Goal: Information Seeking & Learning: Compare options

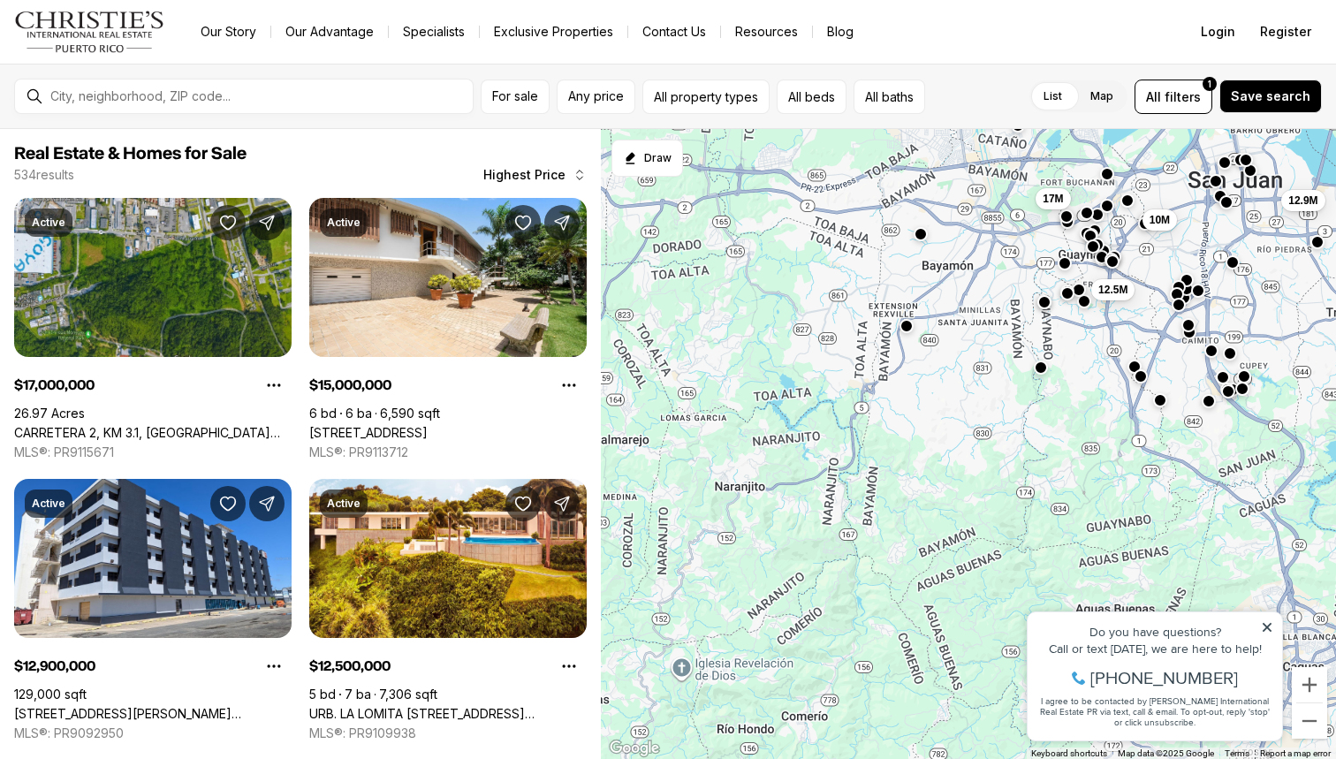
drag, startPoint x: 909, startPoint y: 628, endPoint x: 1185, endPoint y: 261, distance: 459.5
click at [1185, 261] on div "10M 12.9M 15M 12.5M 10M 17M" at bounding box center [968, 444] width 735 height 631
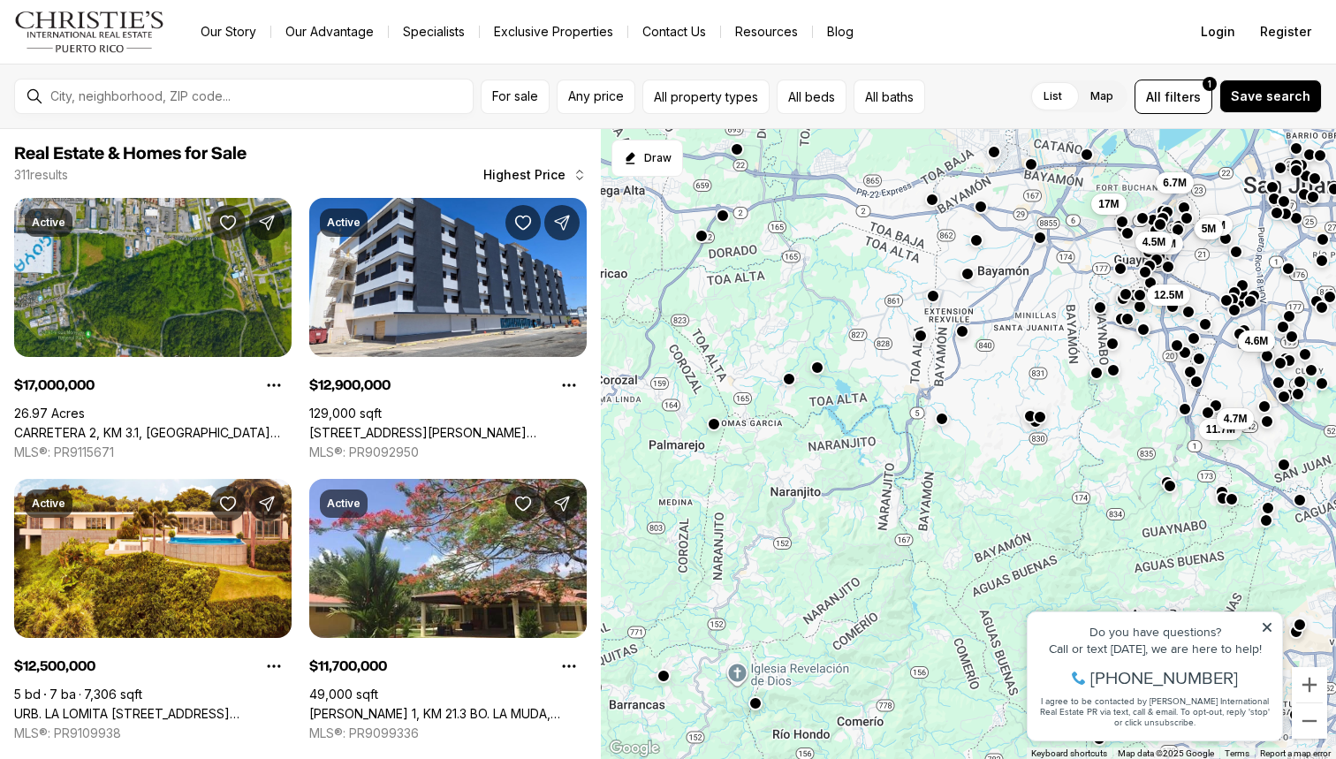
drag, startPoint x: 904, startPoint y: 481, endPoint x: 962, endPoint y: 490, distance: 59.0
click at [962, 490] on div "4.6M 12.9M 12.5M 10M 5M 6.7M 4.75M 4.5M 17M 11.7M 4.7M 5.5M" at bounding box center [968, 444] width 735 height 631
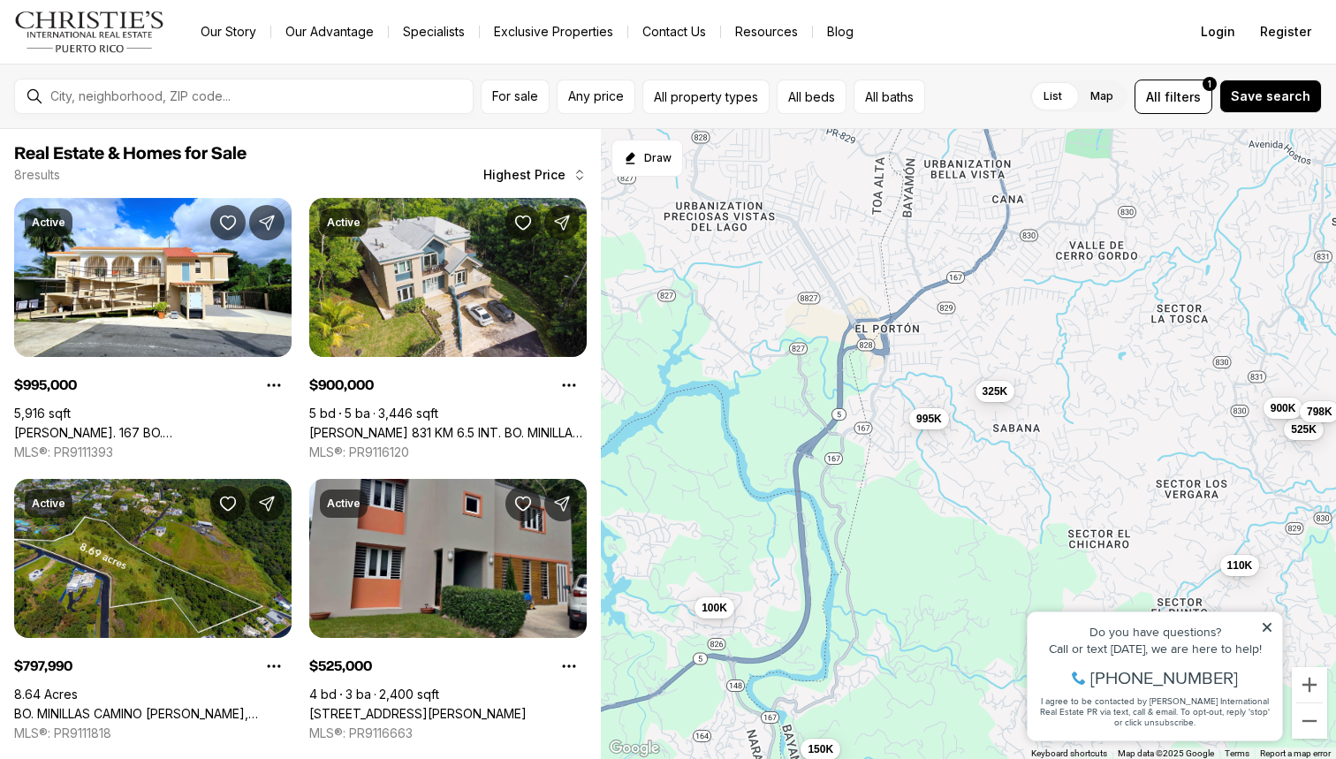
drag, startPoint x: 841, startPoint y: 269, endPoint x: 891, endPoint y: 502, distance: 238.5
click at [891, 502] on div "525K 995K 900K 798K 325K 150K 110K 100K" at bounding box center [968, 444] width 735 height 631
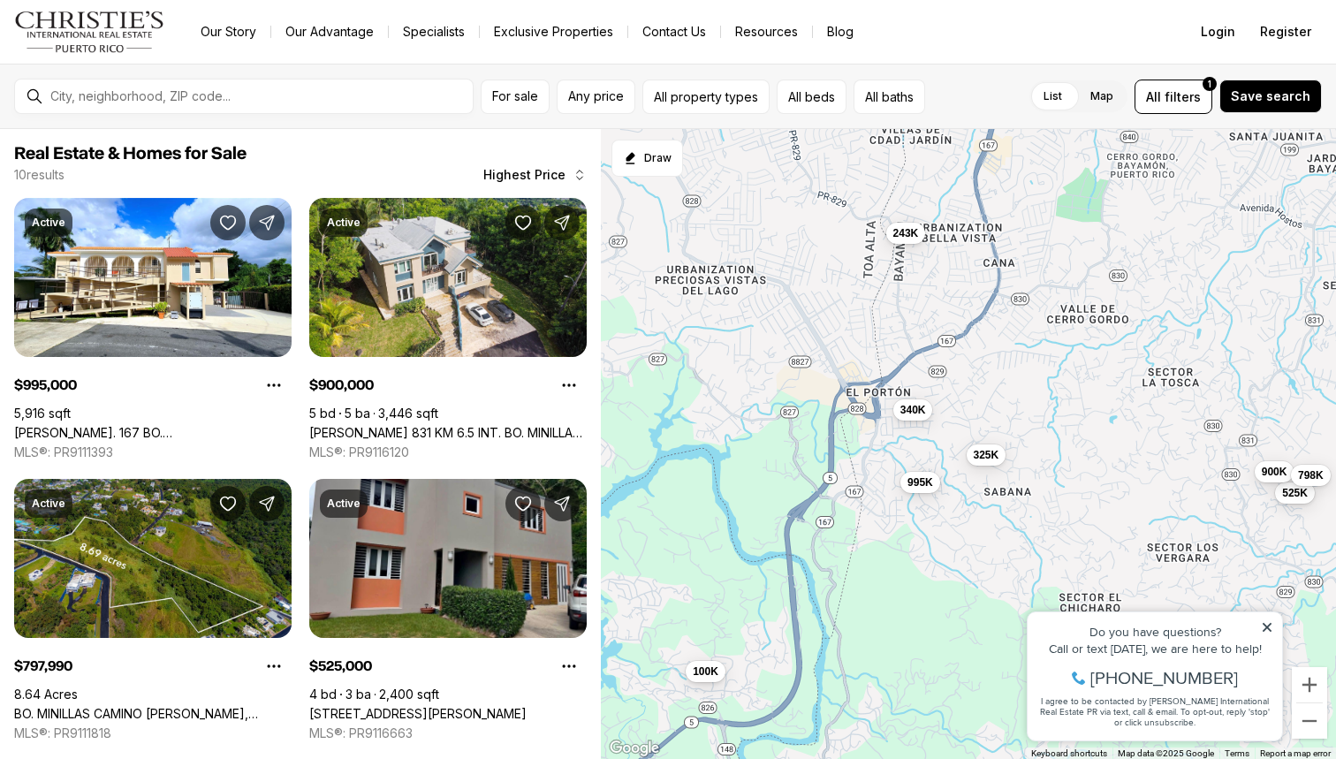
drag, startPoint x: 1000, startPoint y: 314, endPoint x: 996, endPoint y: 372, distance: 58.4
click at [996, 372] on div "525K 995K 900K 798K 325K 150K 110K 100K 340K 243K" at bounding box center [968, 444] width 735 height 631
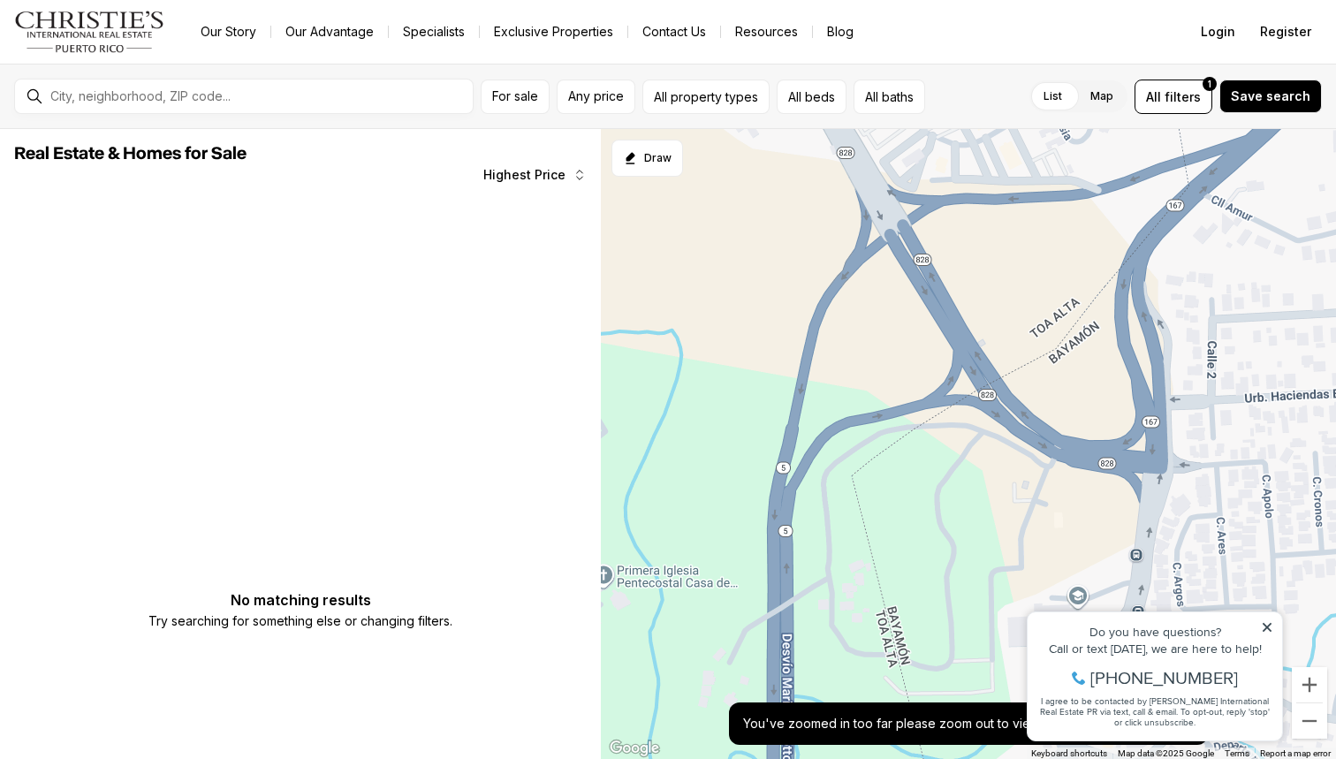
drag, startPoint x: 976, startPoint y: 199, endPoint x: 918, endPoint y: 558, distance: 363.4
click at [918, 558] on div at bounding box center [968, 444] width 735 height 631
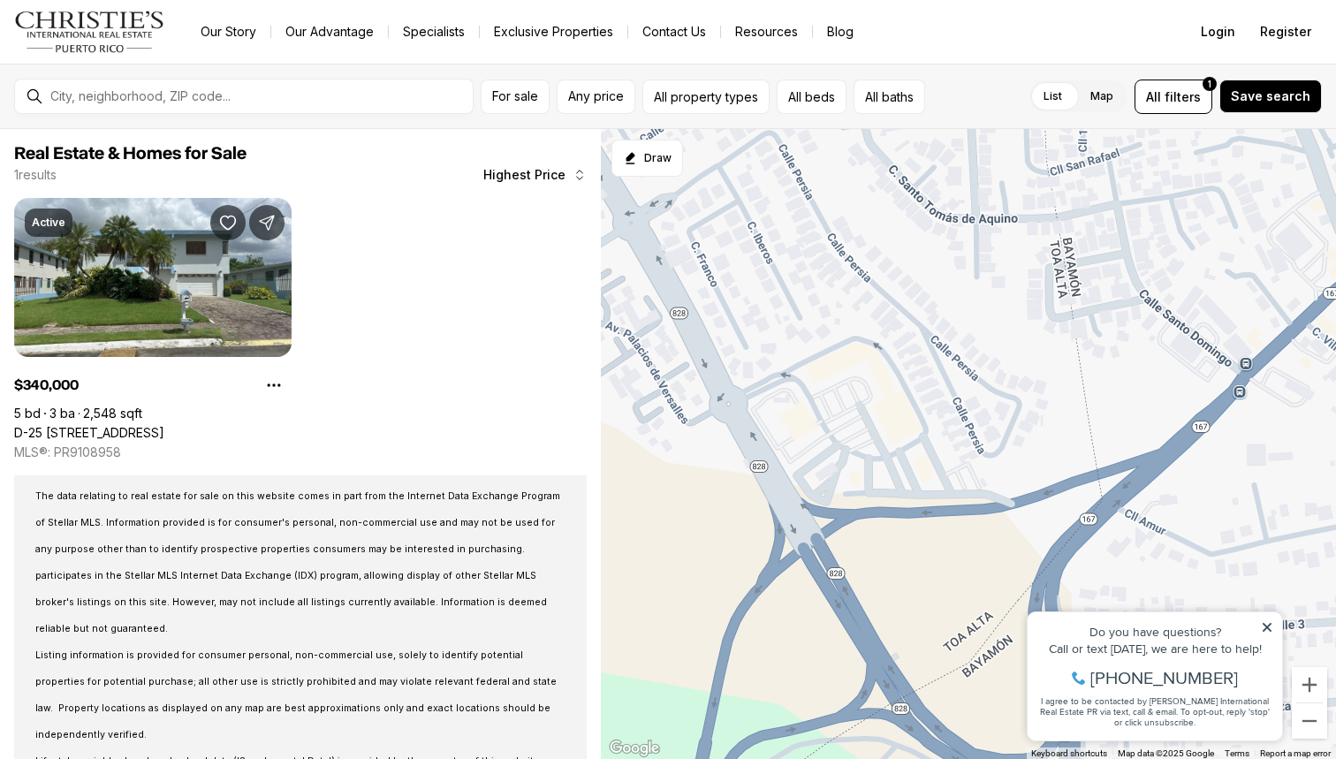
drag, startPoint x: 998, startPoint y: 316, endPoint x: 916, endPoint y: 612, distance: 307.0
click at [916, 612] on div "340K" at bounding box center [968, 444] width 735 height 631
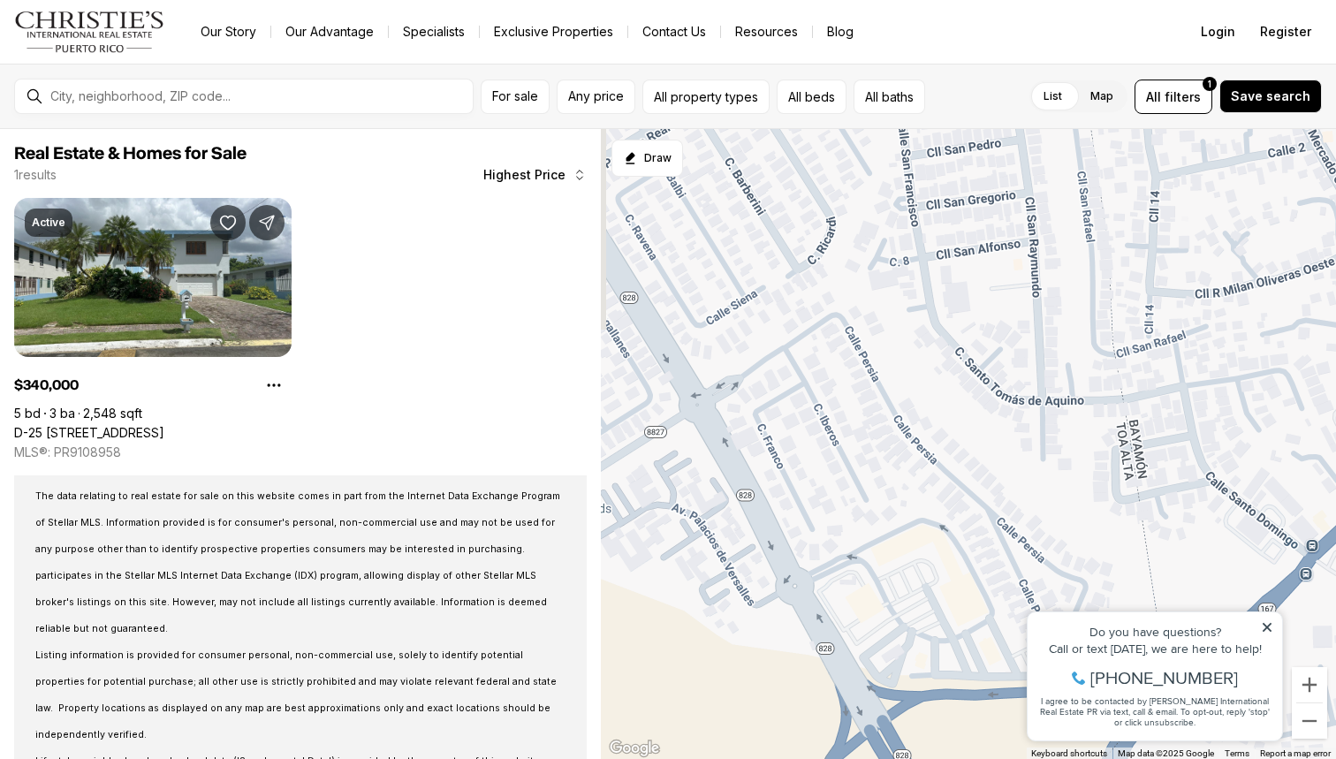
drag, startPoint x: 844, startPoint y: 235, endPoint x: 910, endPoint y: 420, distance: 196.2
click at [910, 420] on div "340K" at bounding box center [968, 444] width 735 height 631
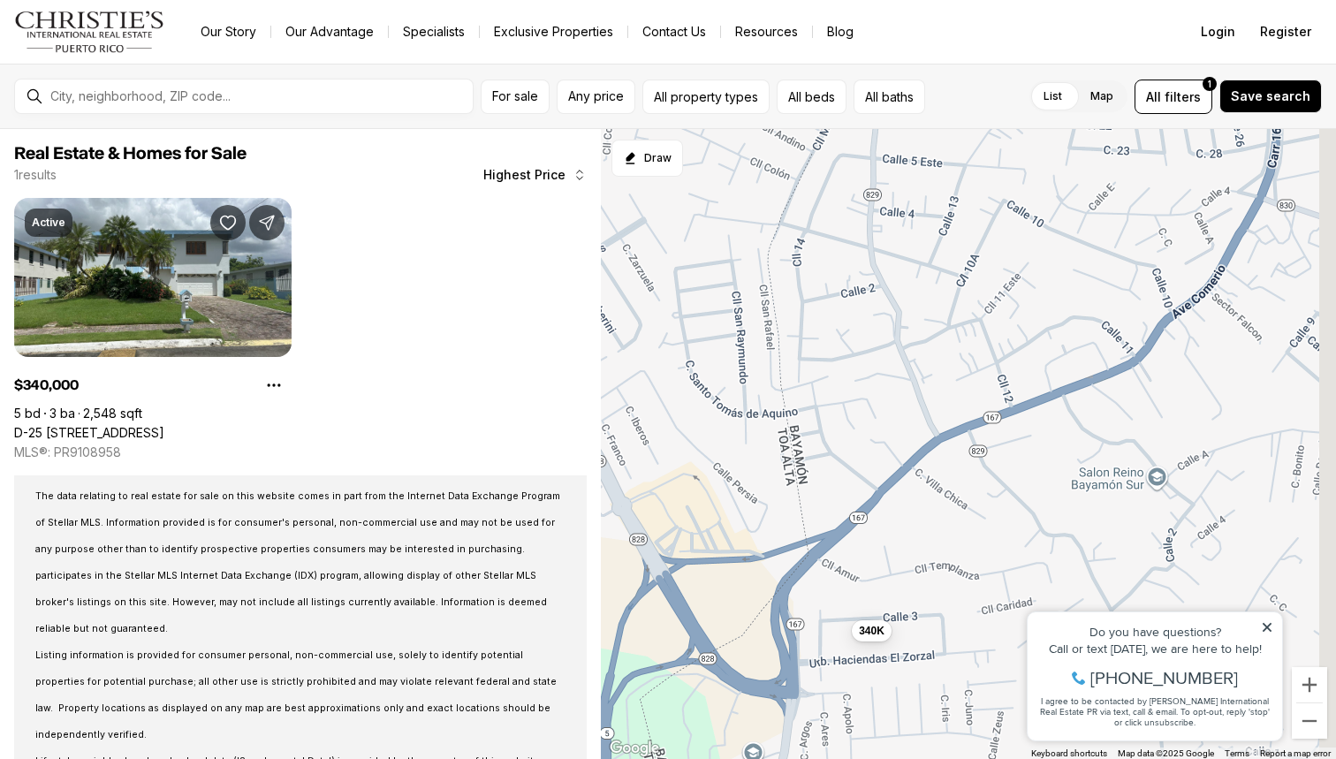
drag, startPoint x: 1006, startPoint y: 454, endPoint x: 769, endPoint y: 457, distance: 236.9
click at [769, 457] on div "340K" at bounding box center [968, 444] width 735 height 631
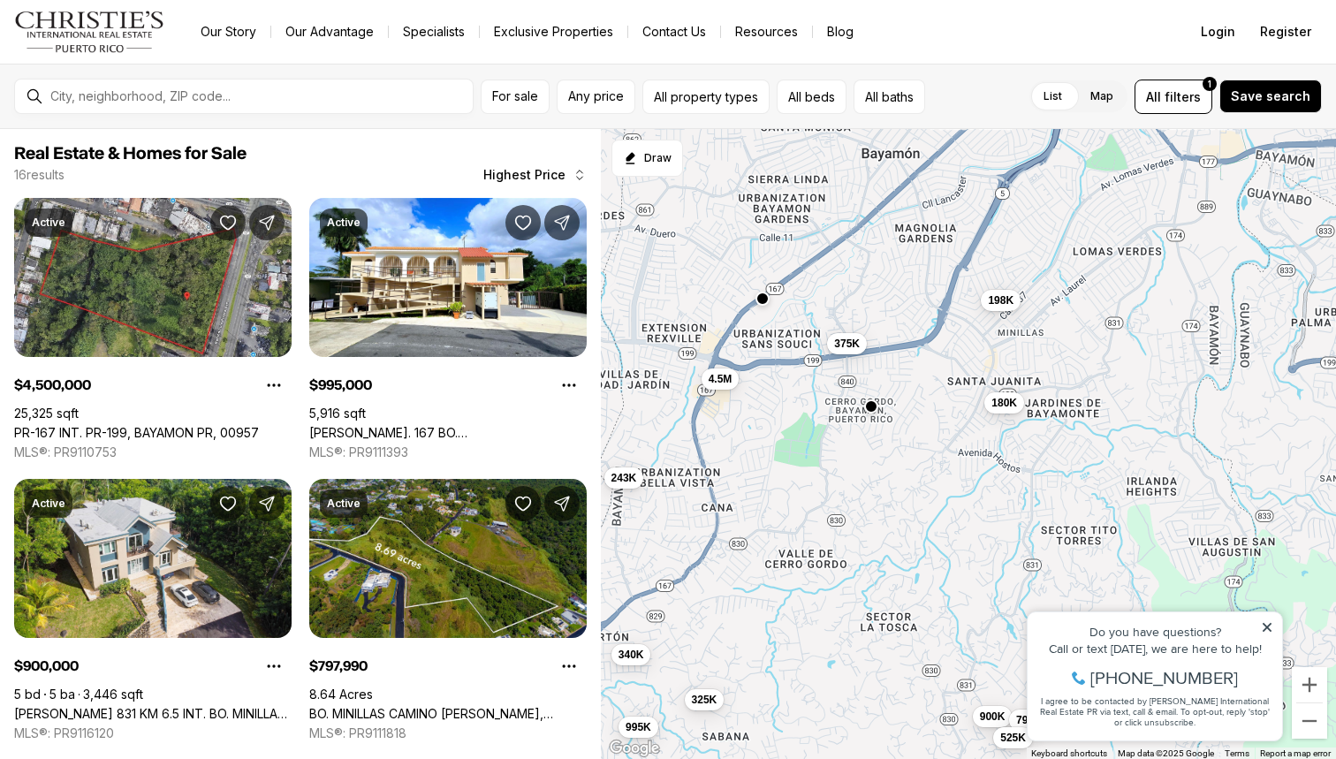
drag, startPoint x: 1013, startPoint y: 355, endPoint x: 835, endPoint y: 501, distance: 229.8
click at [835, 501] on div "340K 4.5M 995K 900K 798K 525K 450K 375K 325K 243K 198K 180K" at bounding box center [968, 444] width 735 height 631
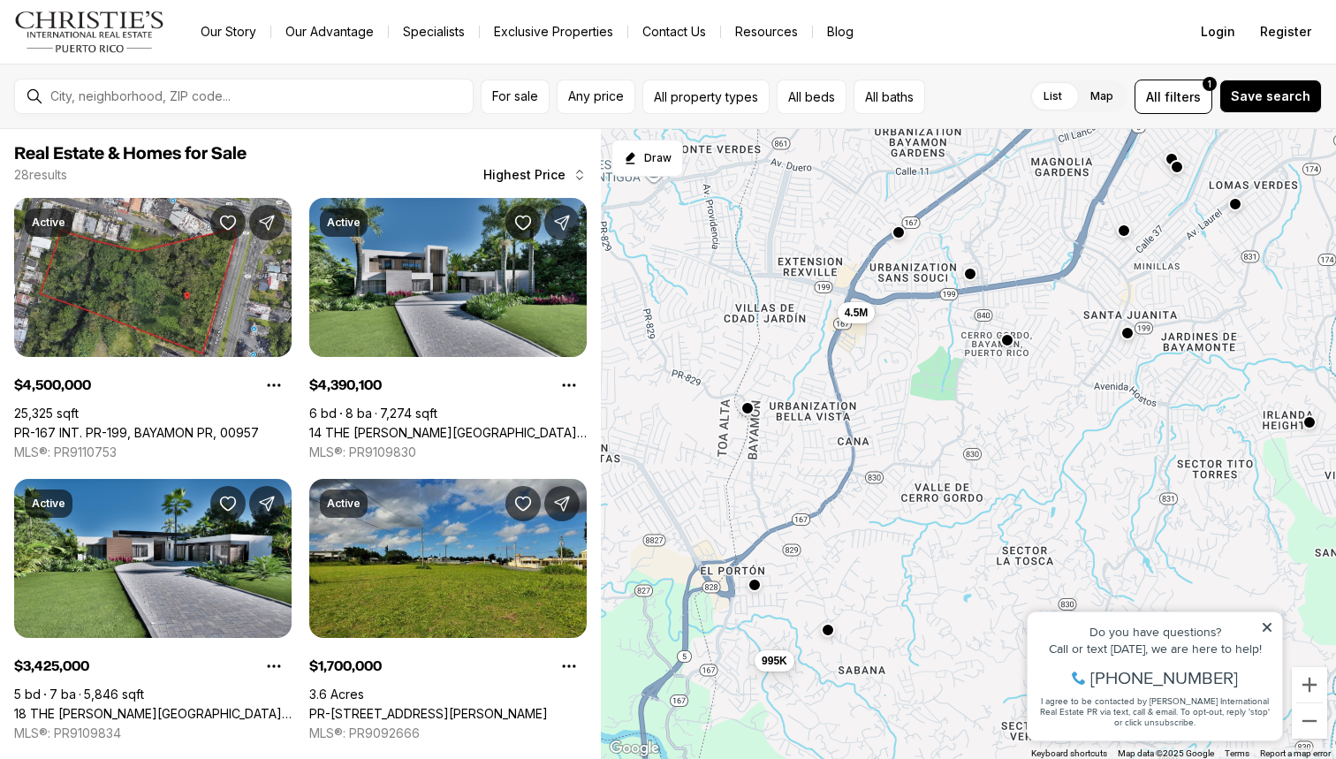
drag, startPoint x: 889, startPoint y: 326, endPoint x: 1025, endPoint y: 262, distance: 150.6
click at [1025, 262] on div "4.5M 995K 900K 798K 525K 4.39M 3.43M 1.7M 1.28M 1.28M 785K 450K" at bounding box center [968, 444] width 735 height 631
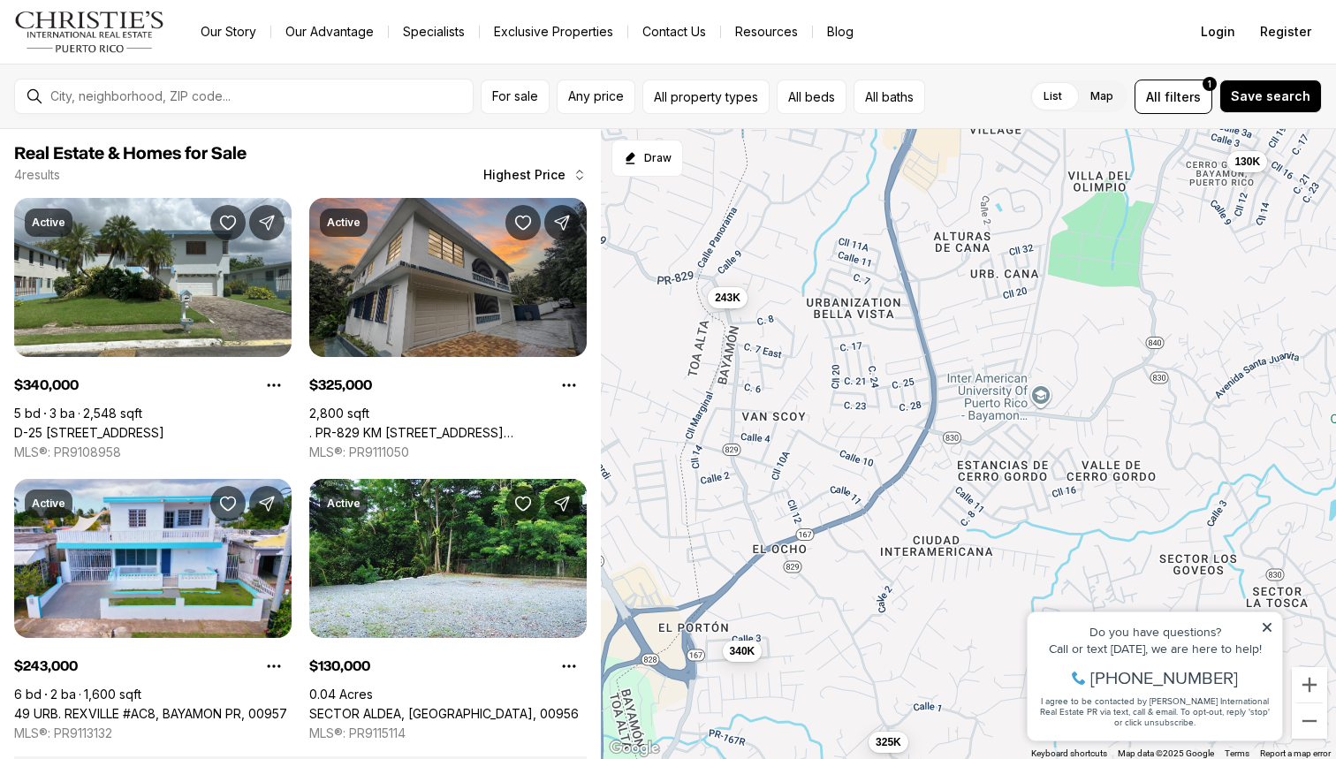
click at [726, 310] on div "340K 325K 243K 130K" at bounding box center [968, 444] width 735 height 631
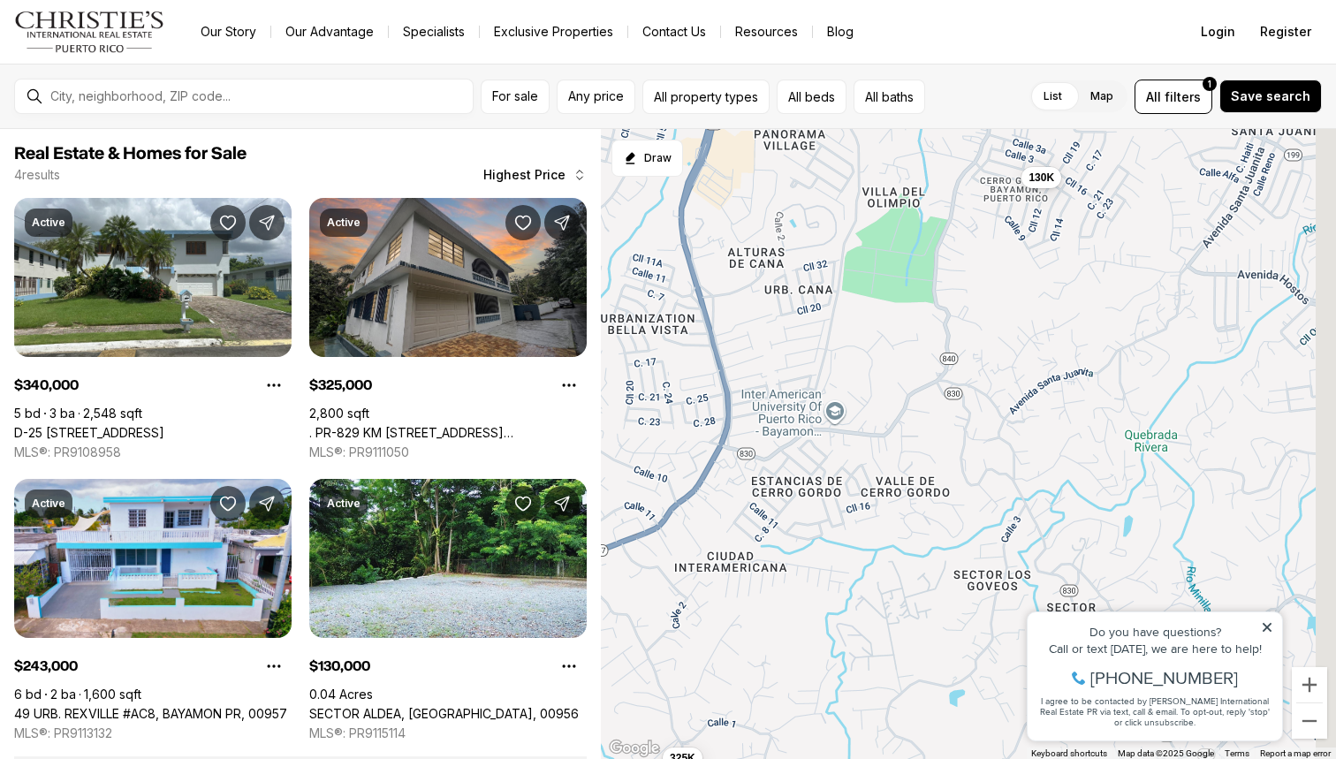
drag, startPoint x: 985, startPoint y: 315, endPoint x: 777, endPoint y: 331, distance: 209.2
click at [777, 331] on div "340K 325K 243K 130K" at bounding box center [968, 444] width 735 height 631
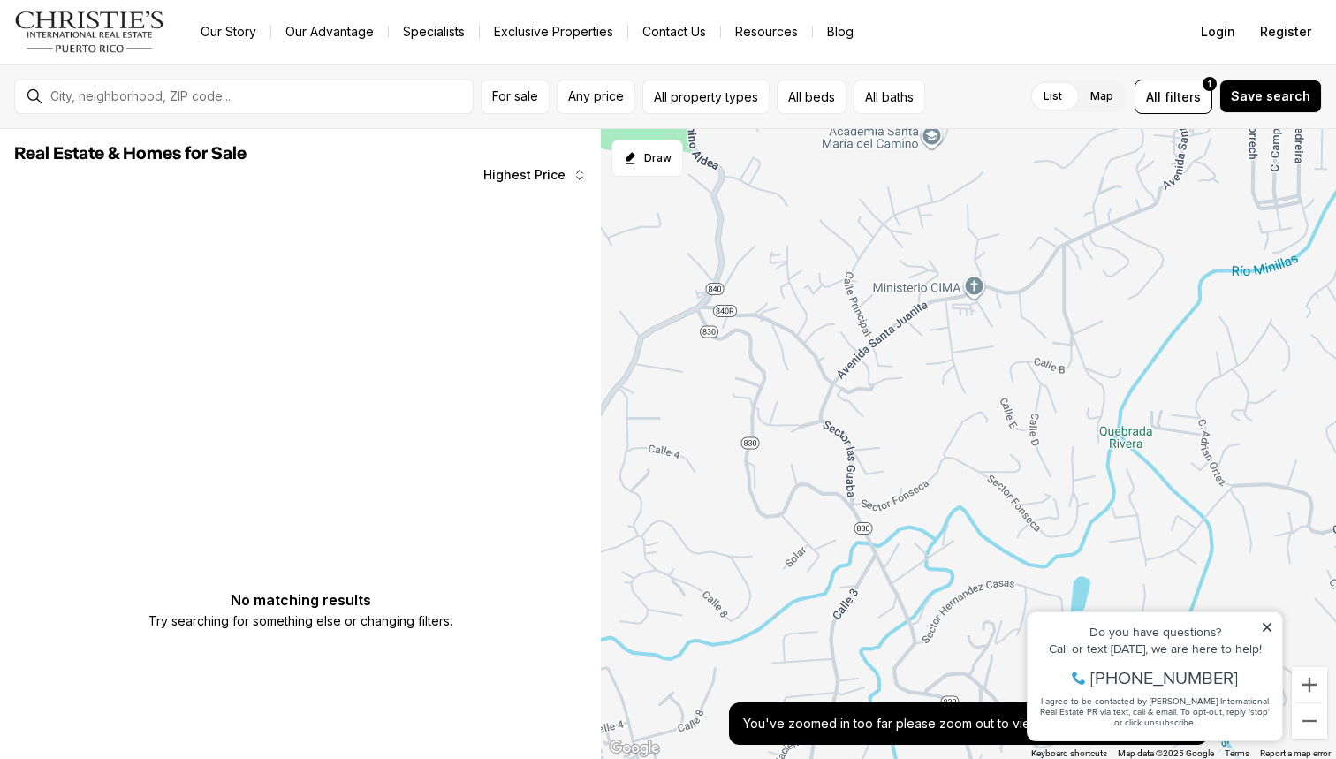
drag, startPoint x: 1138, startPoint y: 330, endPoint x: 946, endPoint y: 253, distance: 207.4
click at [946, 253] on div at bounding box center [968, 444] width 735 height 631
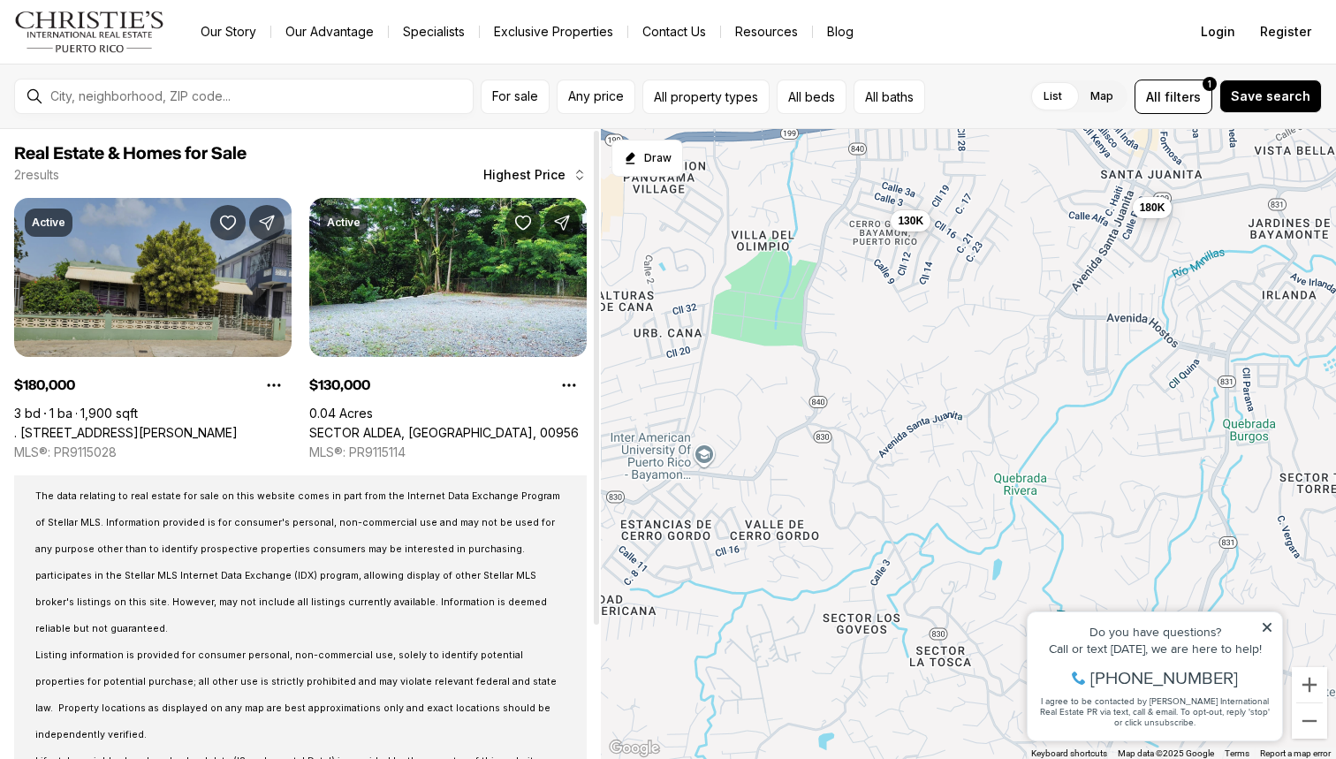
click at [166, 425] on link ". [STREET_ADDRESS][PERSON_NAME]" at bounding box center [126, 433] width 224 height 16
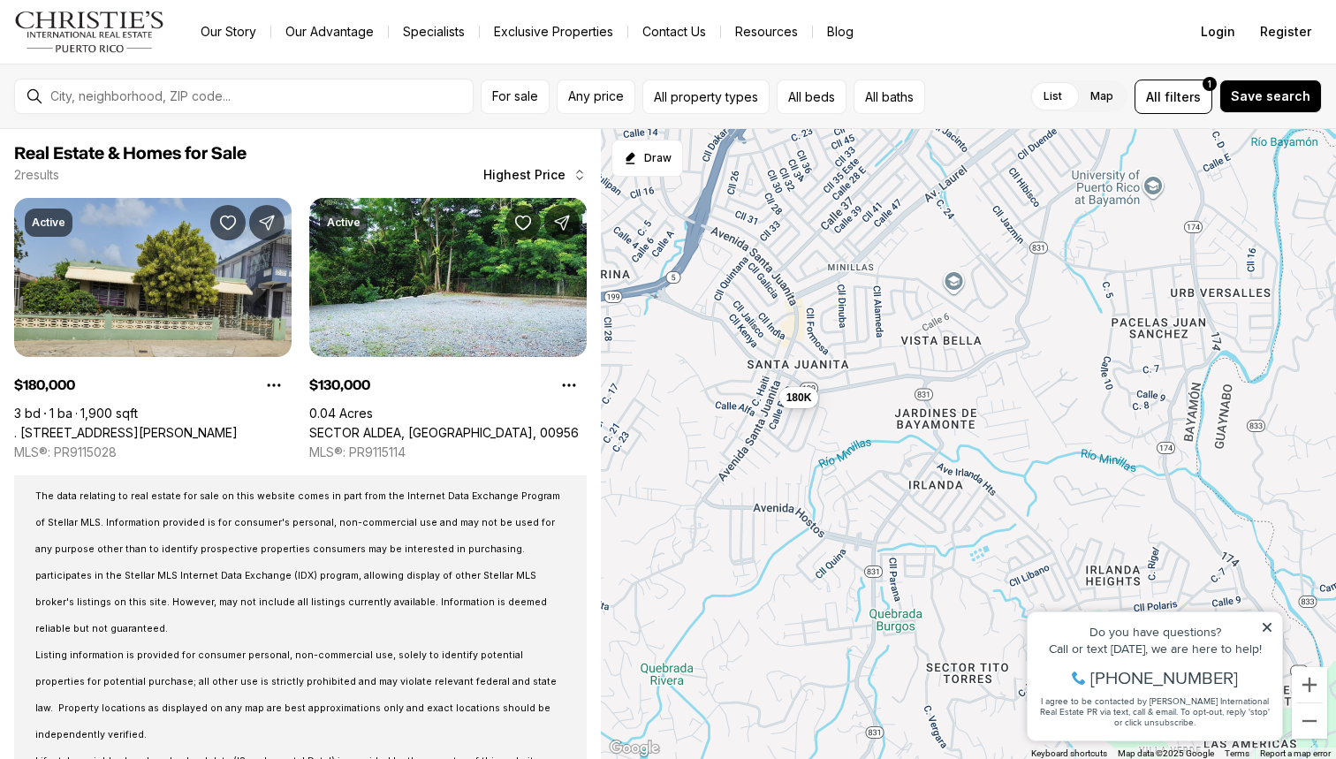
drag, startPoint x: 1047, startPoint y: 346, endPoint x: 691, endPoint y: 536, distance: 403.7
click at [691, 536] on div "180K 130K" at bounding box center [968, 444] width 735 height 631
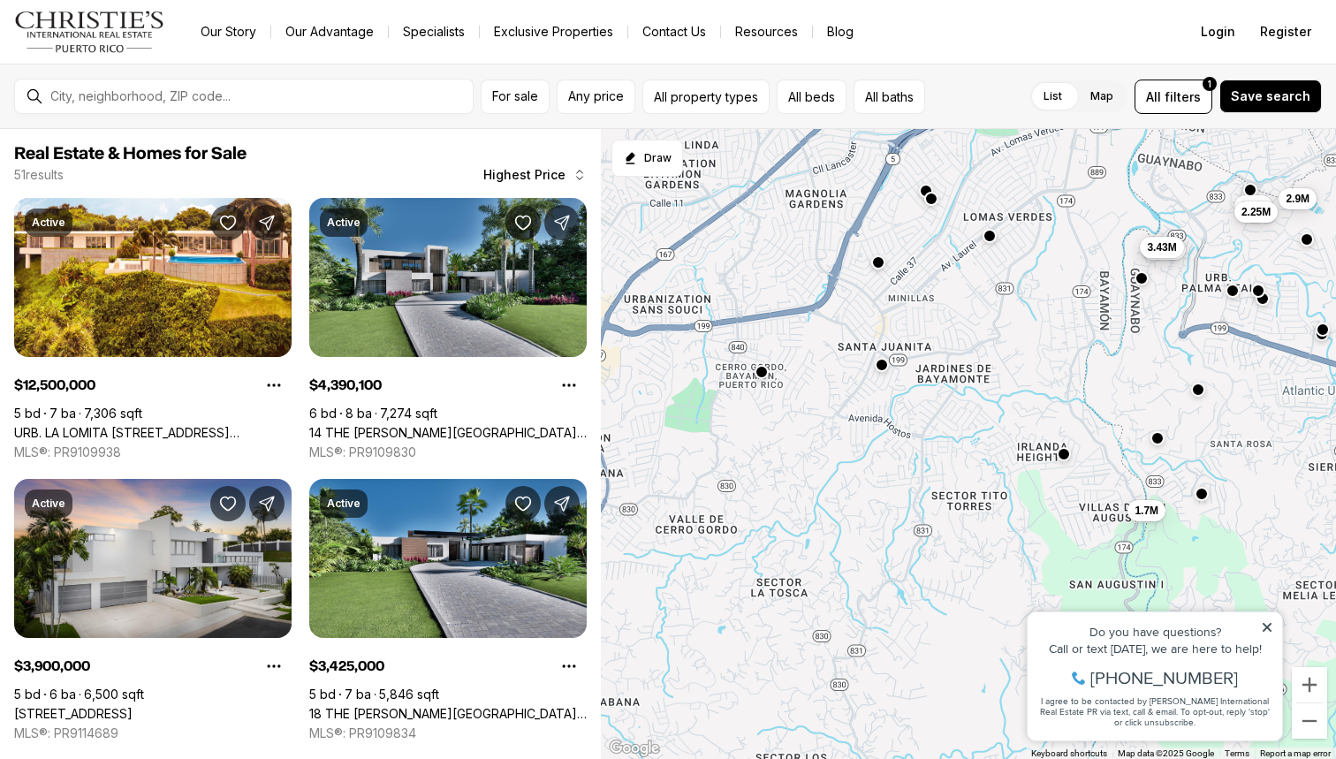
drag, startPoint x: 703, startPoint y: 521, endPoint x: 844, endPoint y: 414, distance: 176.0
click at [844, 414] on div "4.39M 3.43M 1.7M 12.5M 3.9M 2.9M 2.59M 2.4M 1.85M 2.25M 1.75M 1.75M" at bounding box center [968, 444] width 735 height 631
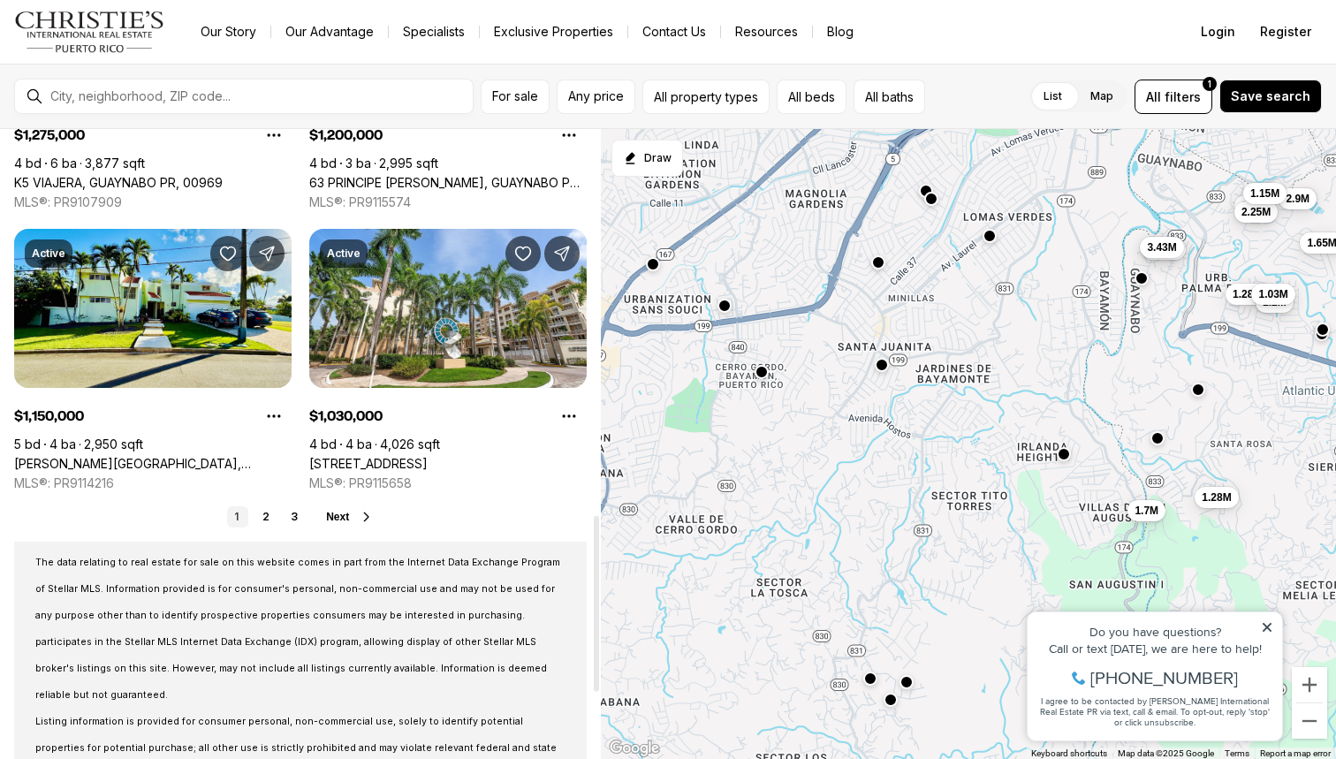
scroll to position [1376, 0]
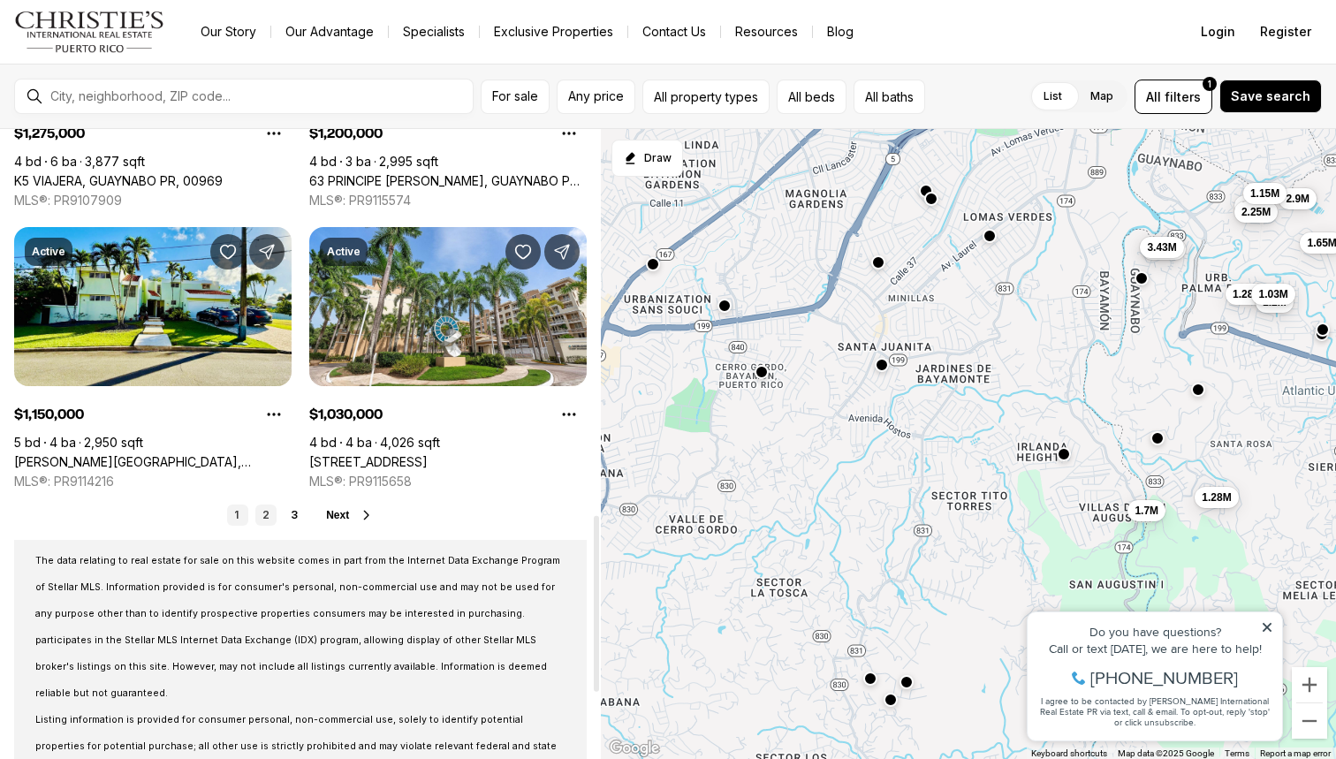
click at [265, 520] on link "2" at bounding box center [265, 515] width 21 height 21
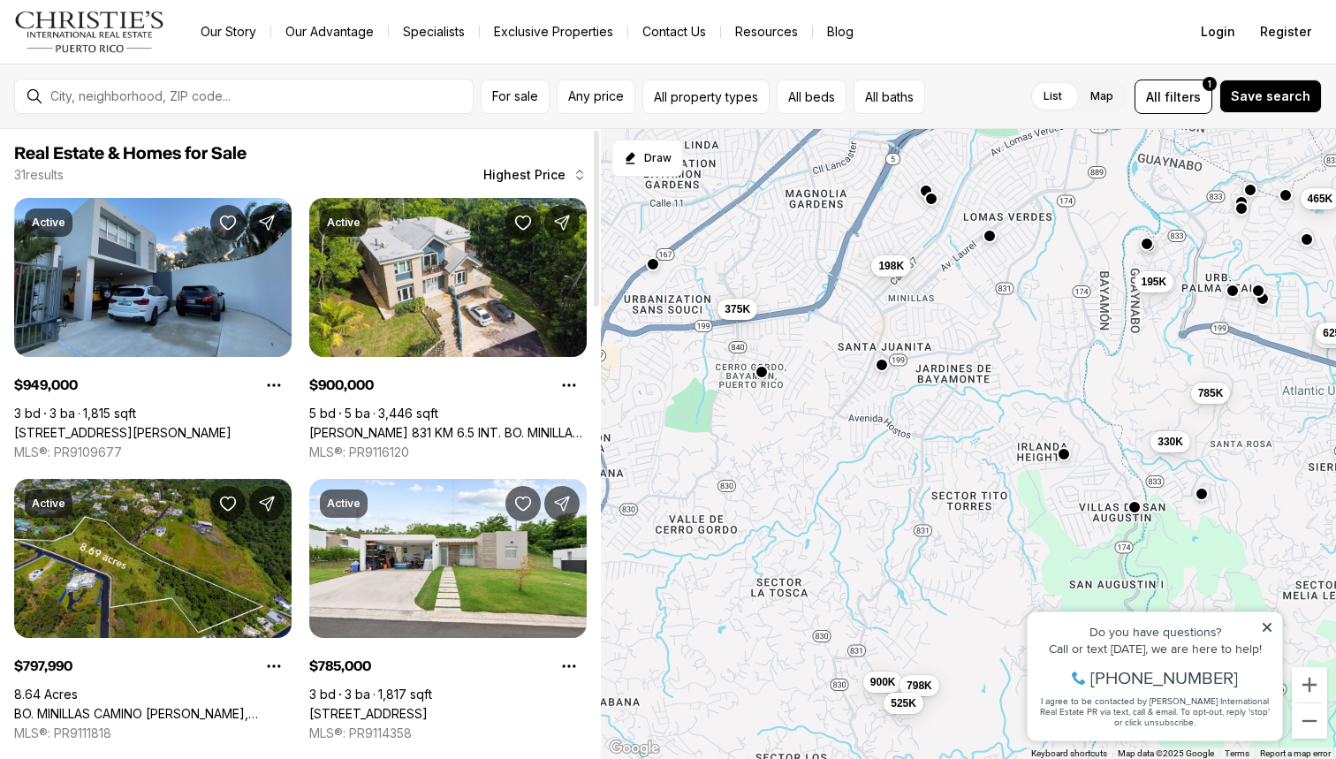
click at [566, 179] on button "Highest Price" at bounding box center [535, 174] width 125 height 35
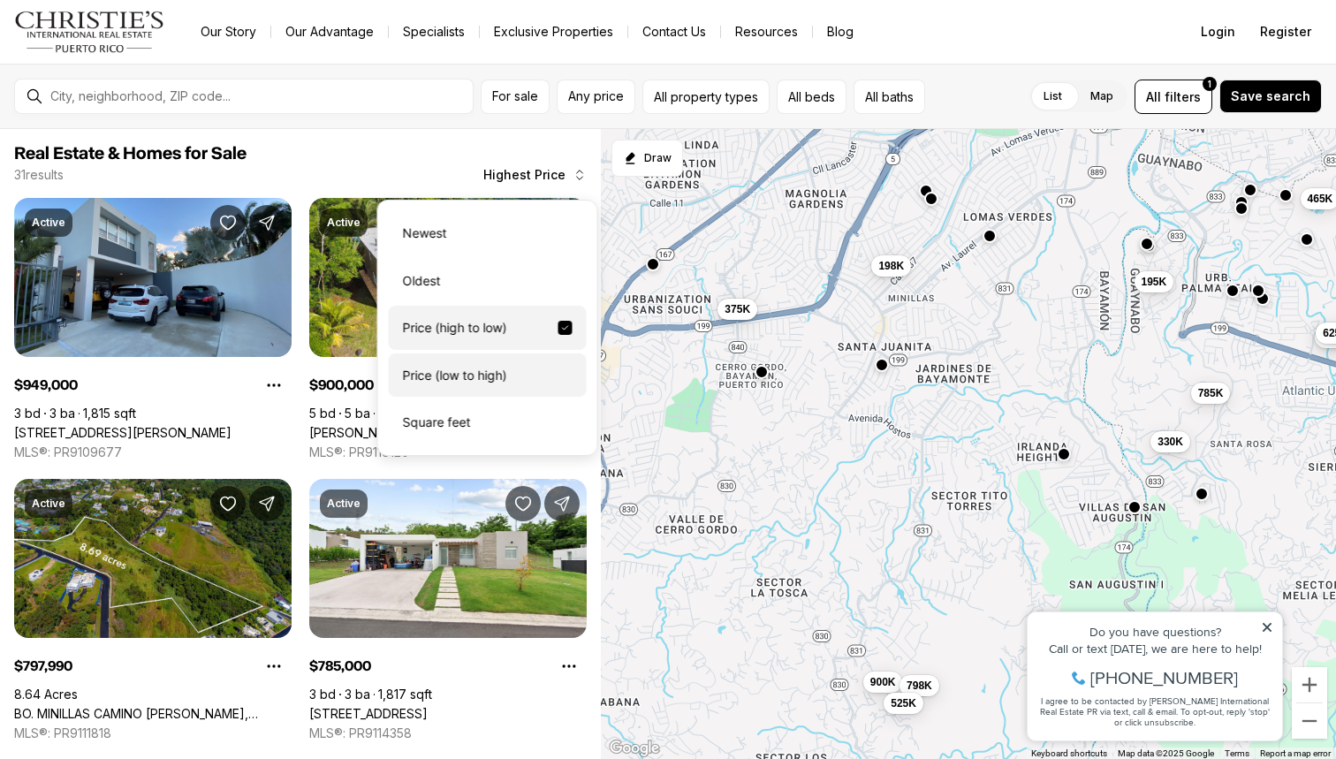
click at [507, 387] on div "Price (low to high)" at bounding box center [488, 375] width 198 height 44
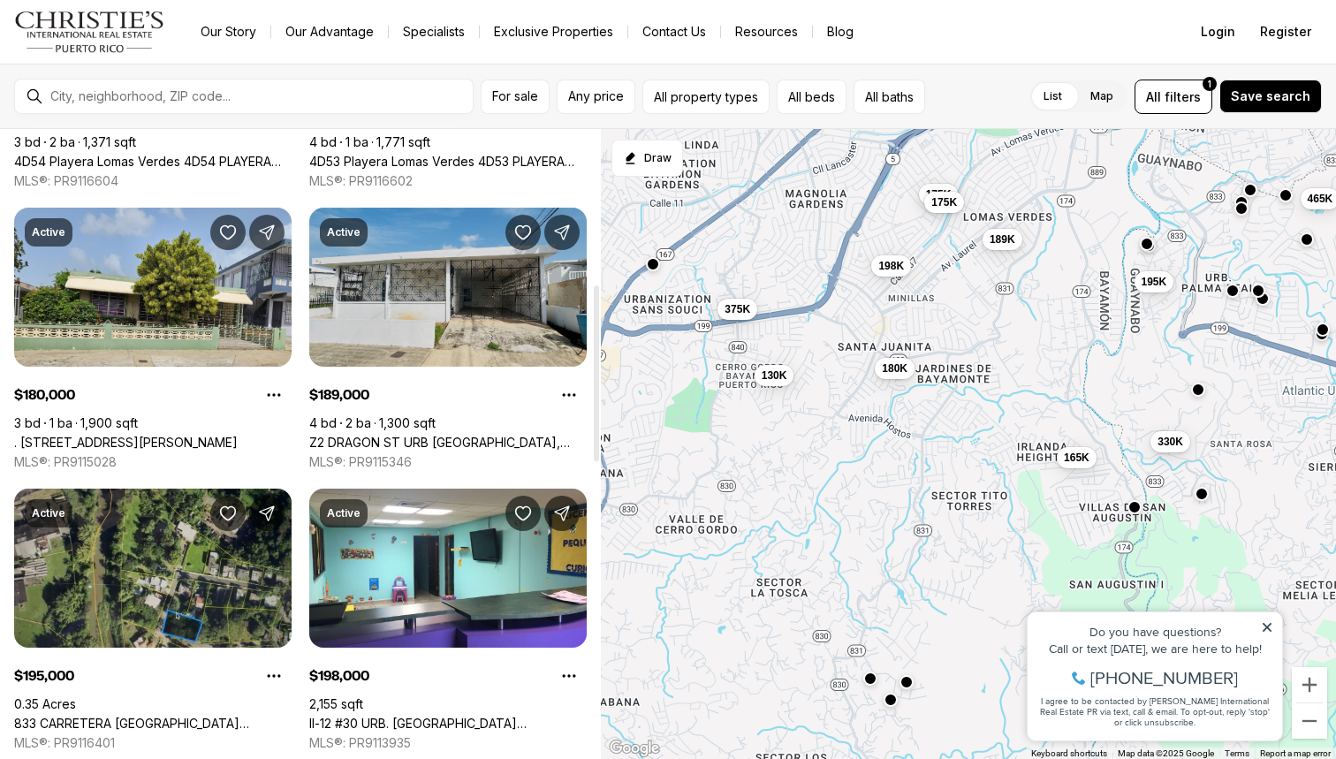
scroll to position [560, 0]
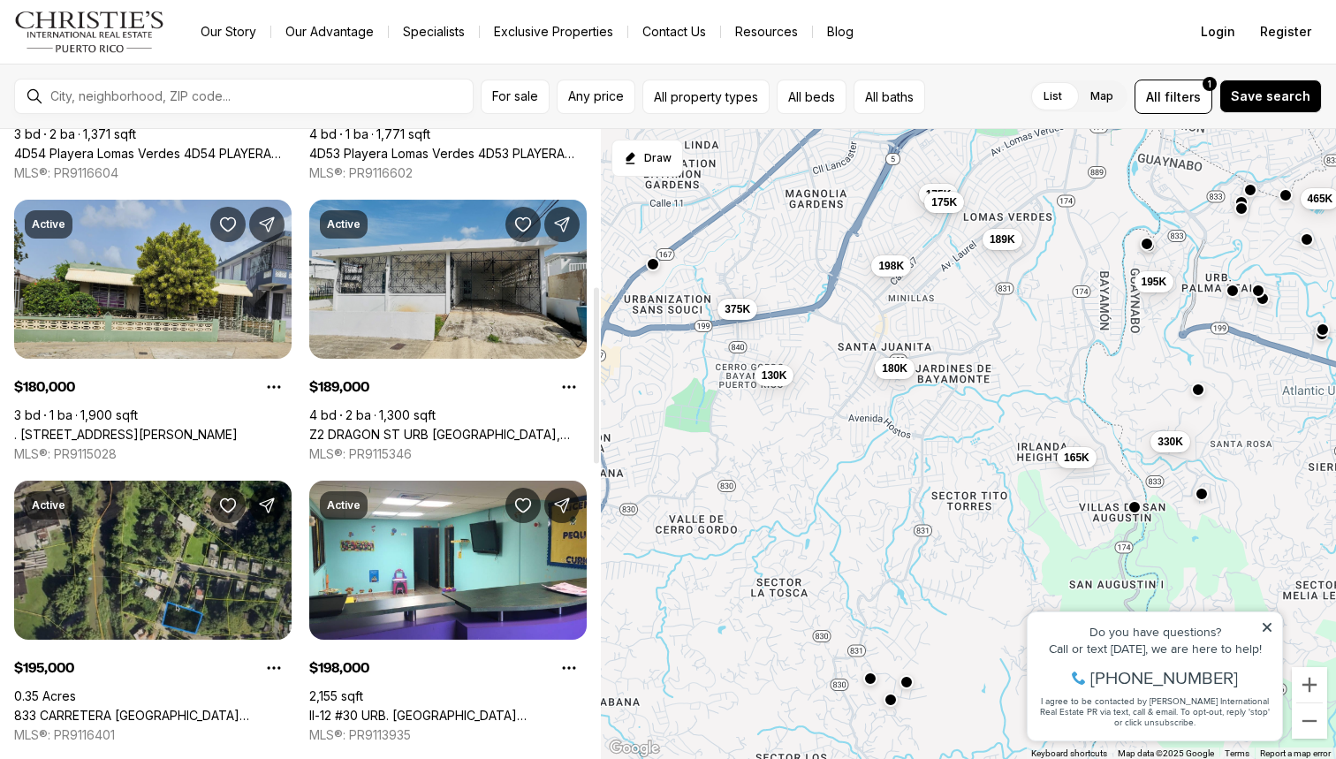
click at [486, 427] on link "Z2 DRAGON ST URB [GEOGRAPHIC_DATA], BAYAMON PR, 00956" at bounding box center [447, 435] width 277 height 16
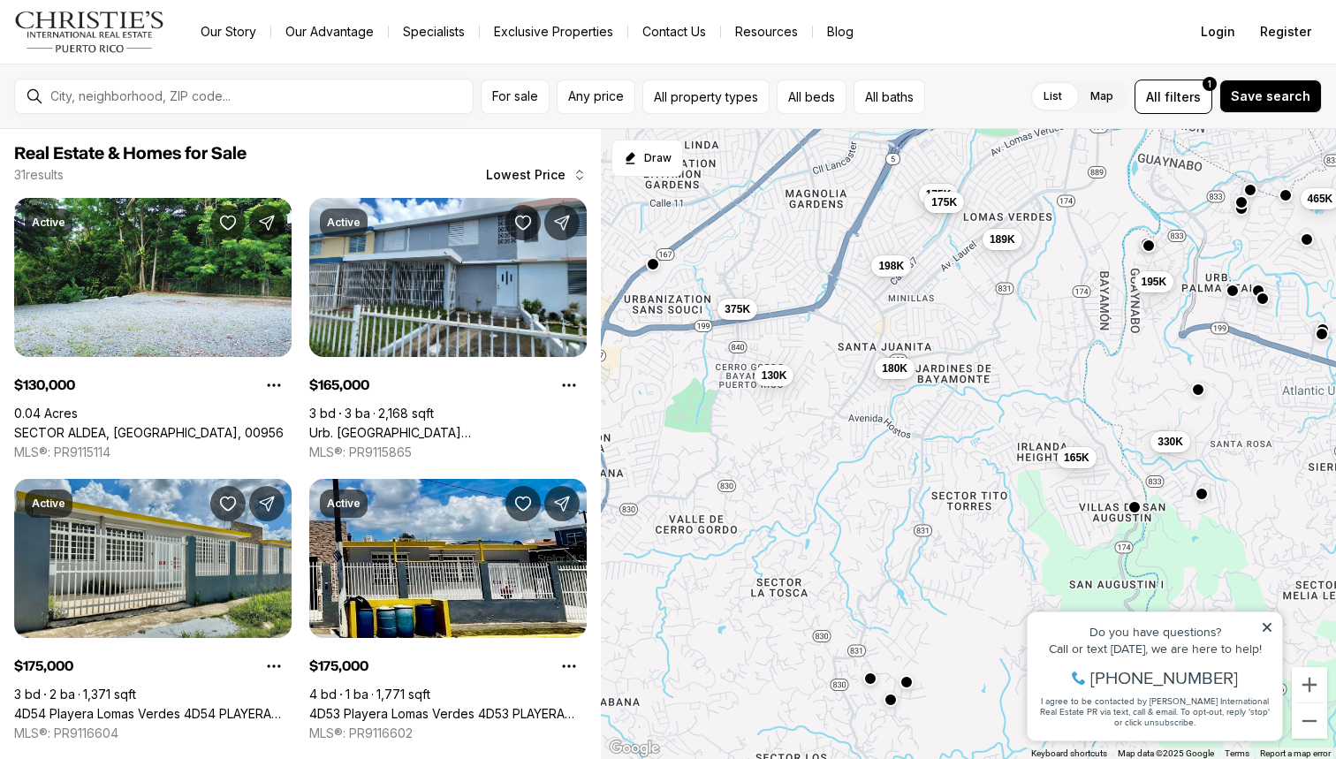
scroll to position [560, 0]
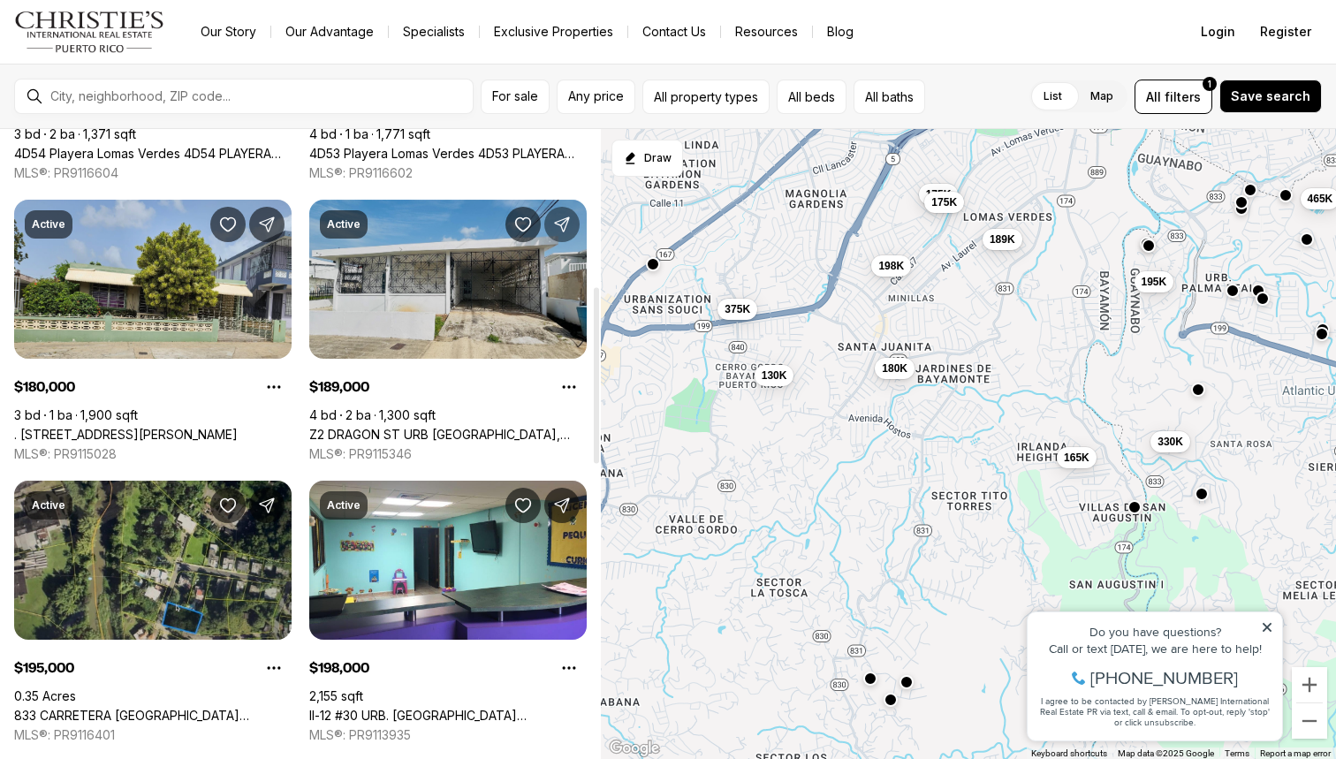
click at [568, 228] on icon "Share Property" at bounding box center [562, 225] width 18 height 18
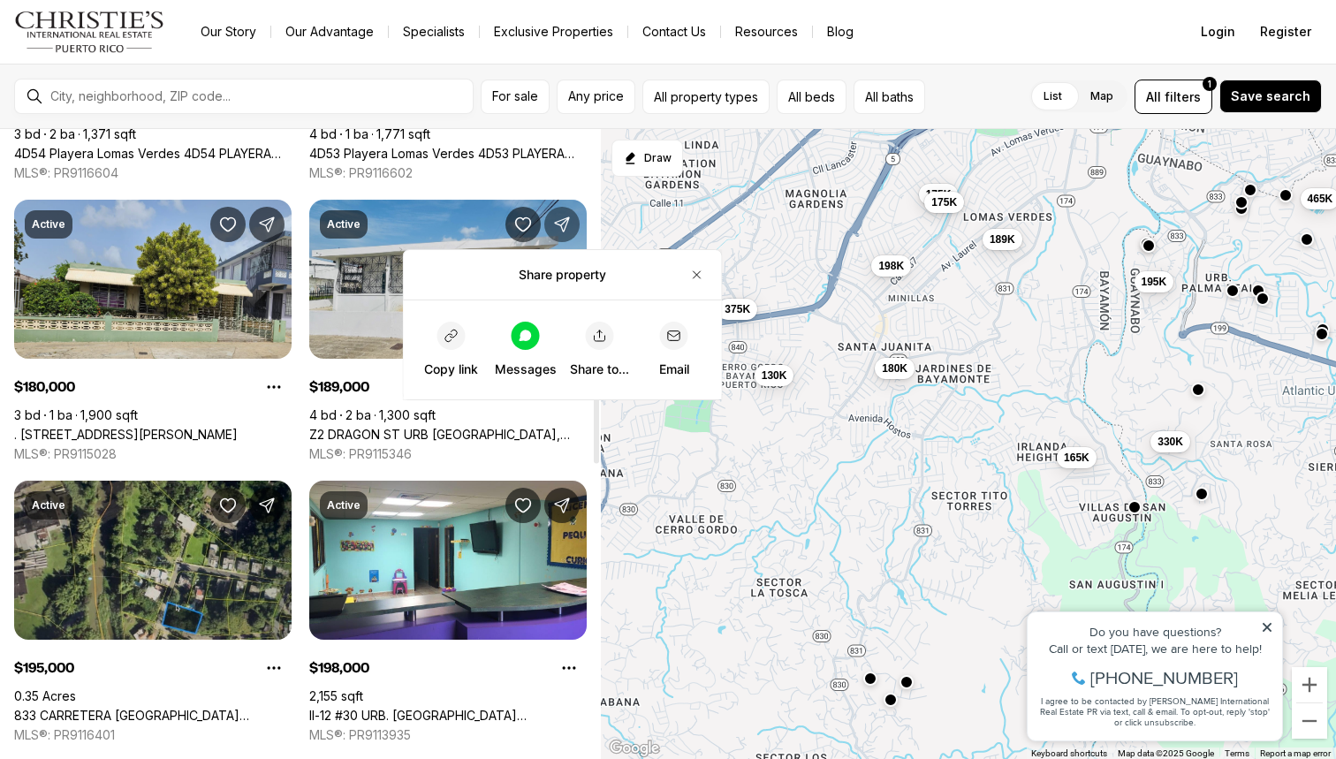
click at [568, 228] on icon "Share Property" at bounding box center [562, 225] width 18 height 18
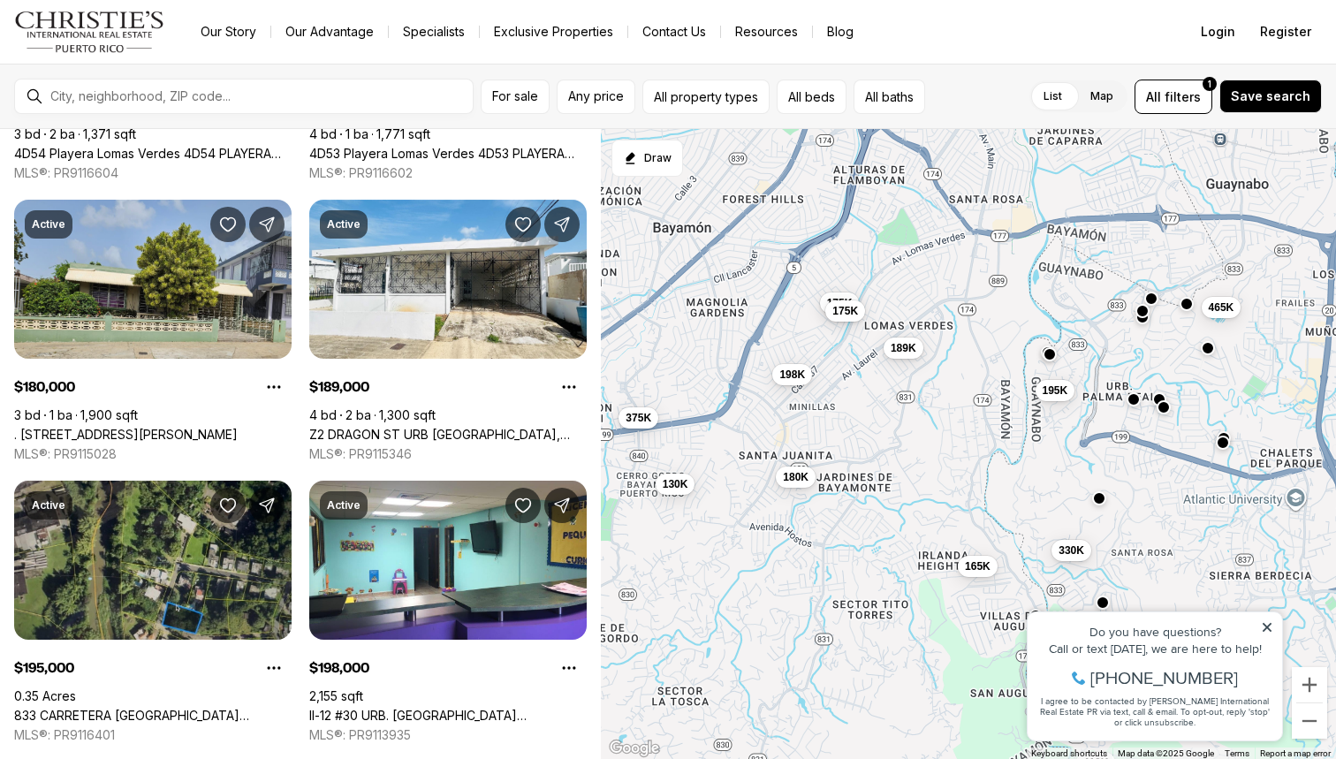
drag, startPoint x: 1100, startPoint y: 361, endPoint x: 1000, endPoint y: 470, distance: 148.2
click at [1000, 470] on div "130K 165K 175K 175K 180K 189K 195K 198K 330K 375K 410K 465K" at bounding box center [968, 444] width 735 height 631
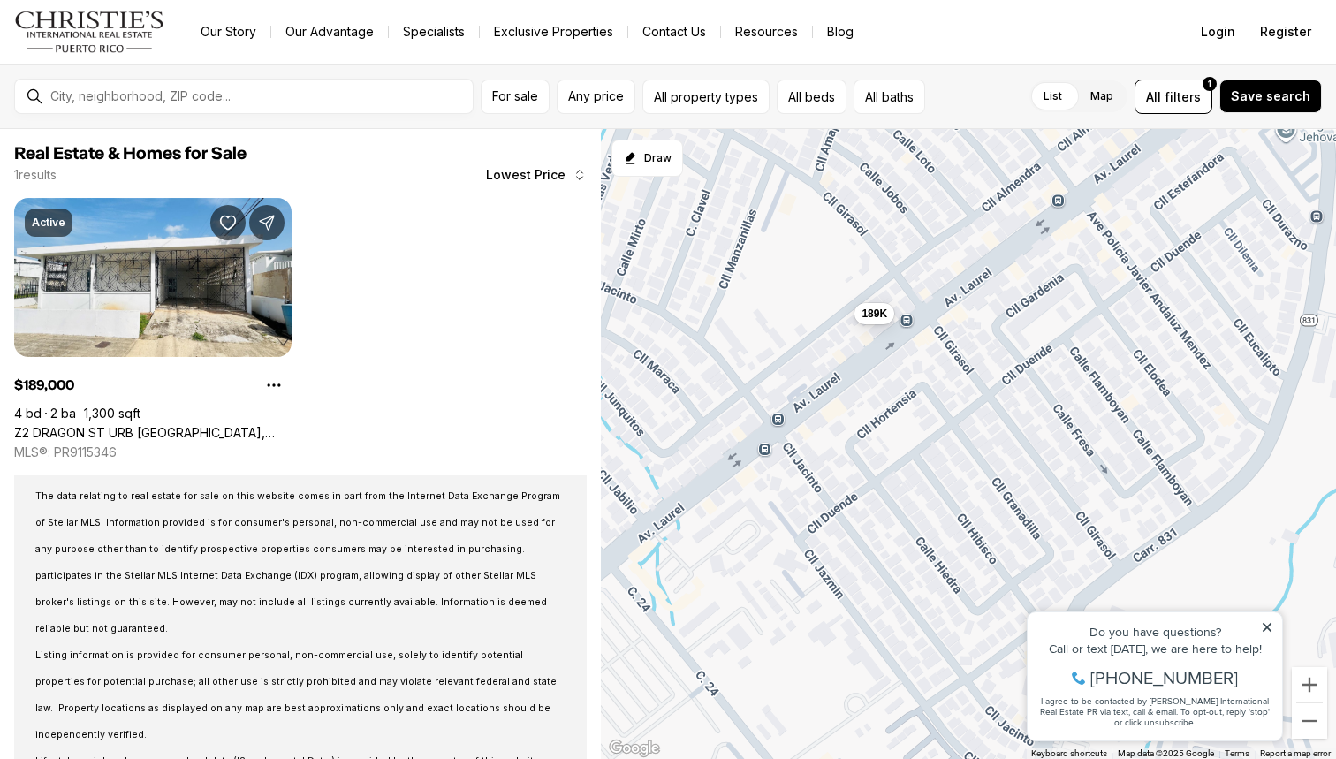
drag, startPoint x: 782, startPoint y: 274, endPoint x: 921, endPoint y: 347, distance: 156.9
click at [921, 347] on div "189K" at bounding box center [968, 444] width 735 height 631
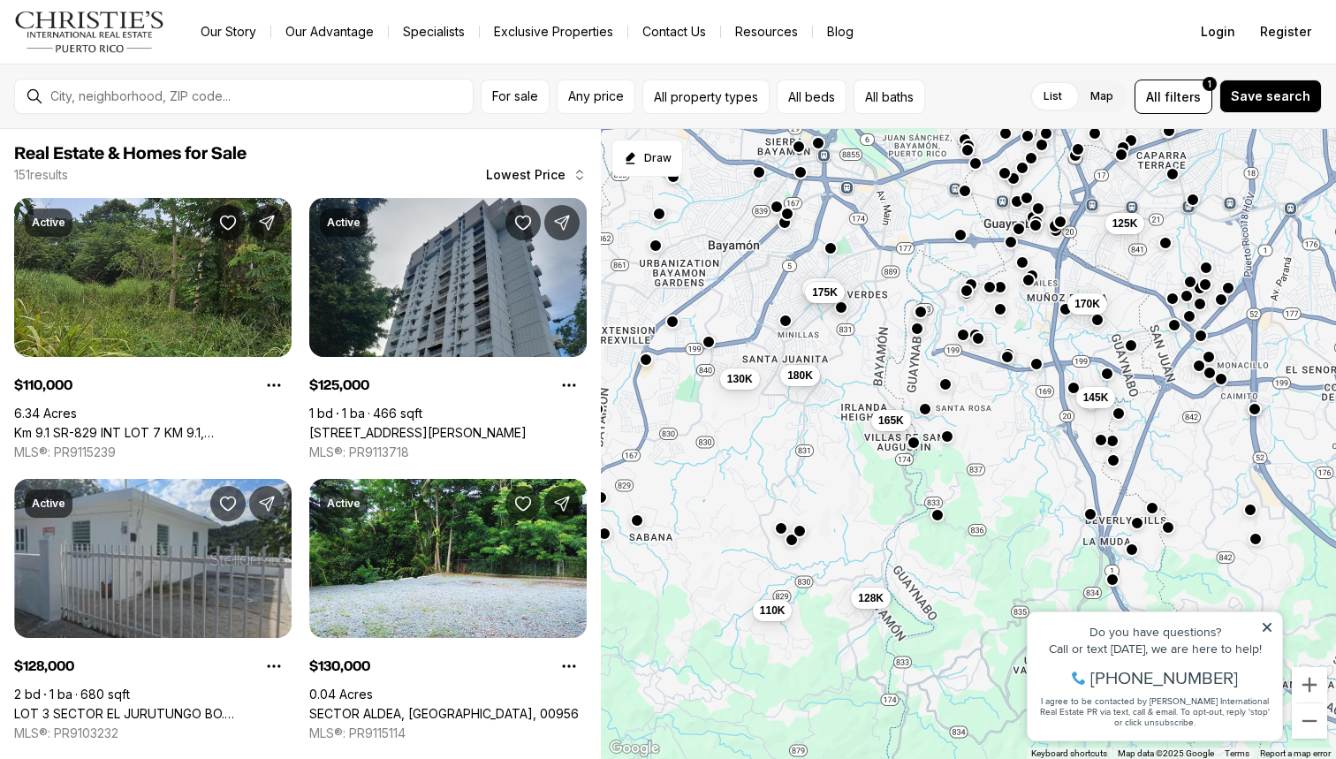
drag, startPoint x: 886, startPoint y: 506, endPoint x: 802, endPoint y: 462, distance: 94.9
click at [802, 462] on div "175K 175K 180K 130K 165K 170K 145K 130K 125K 110K 150K 128K" at bounding box center [968, 444] width 735 height 631
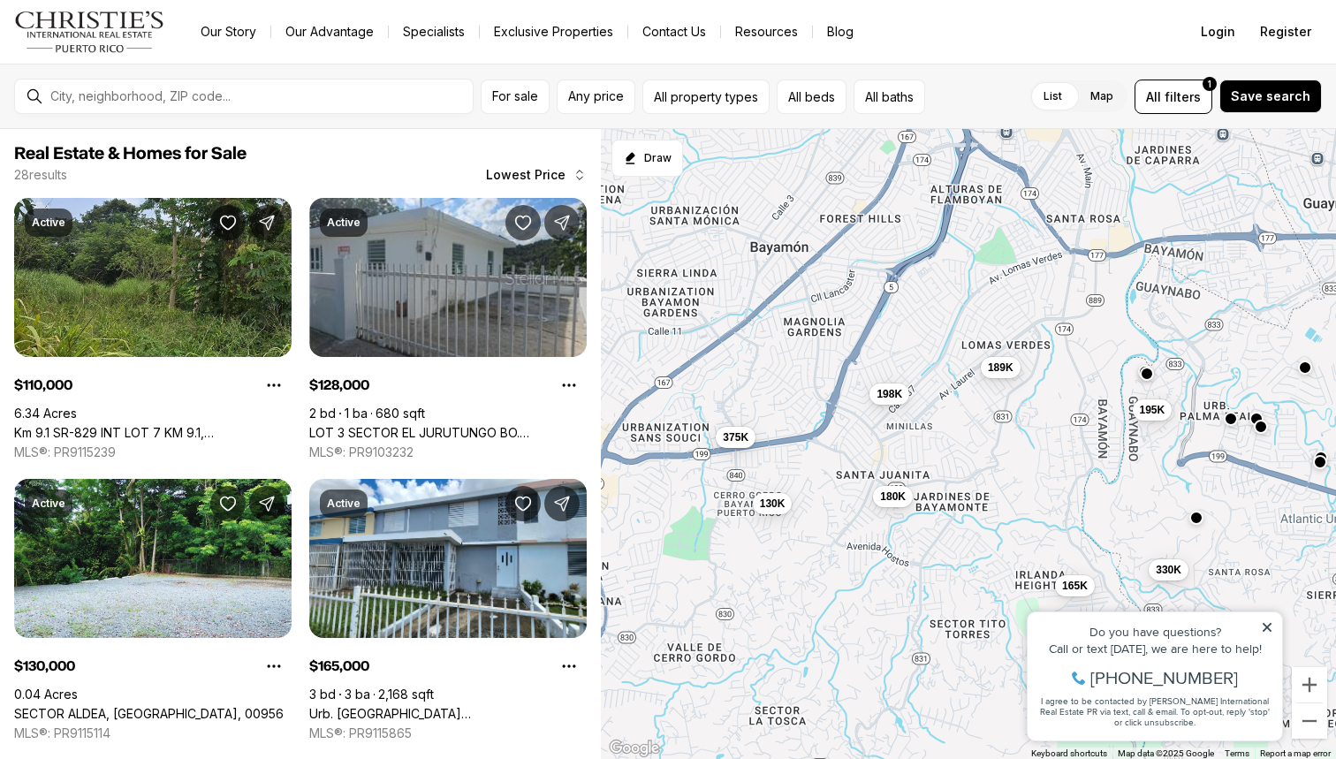
drag, startPoint x: 857, startPoint y: 323, endPoint x: 970, endPoint y: 542, distance: 245.9
click at [972, 544] on div "189K 180K 195K 198K 330K 130K 165K 365K 375K 410K 110K 128K" at bounding box center [968, 444] width 735 height 631
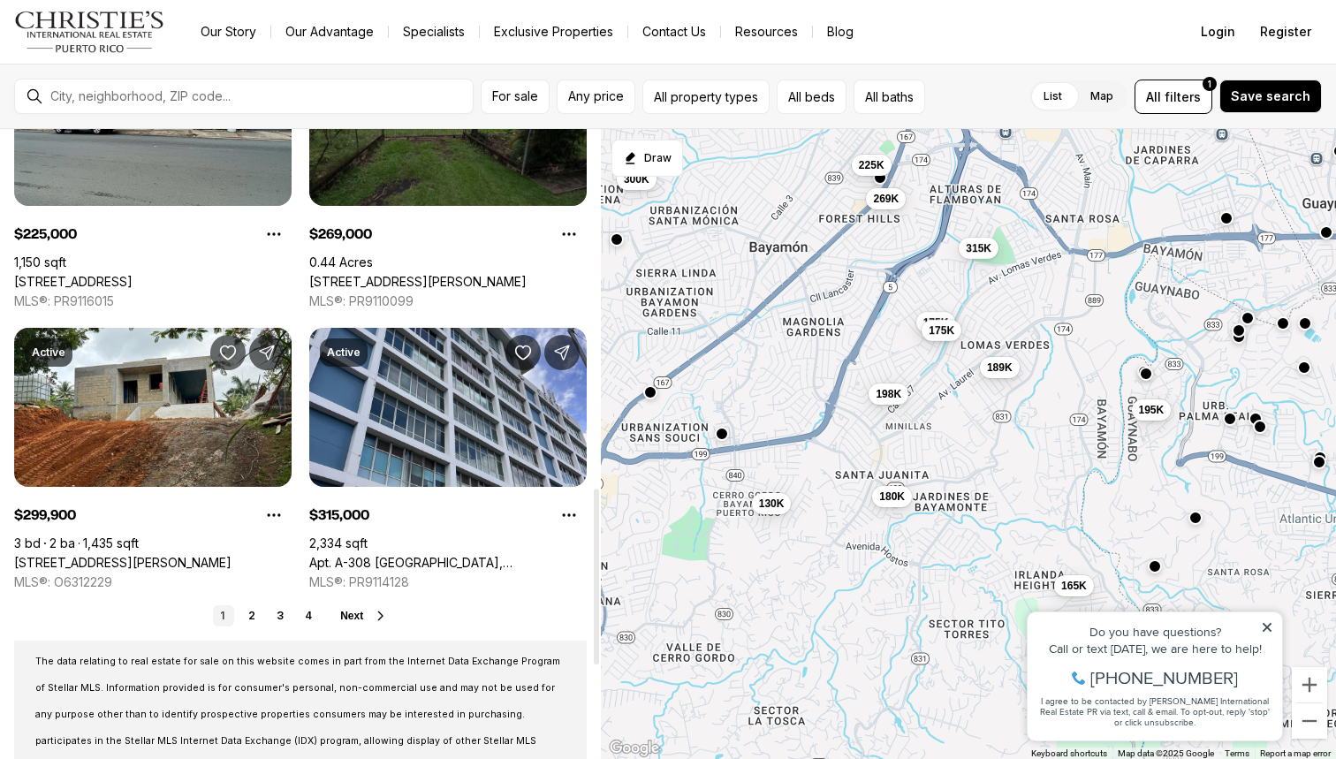
scroll to position [1281, 0]
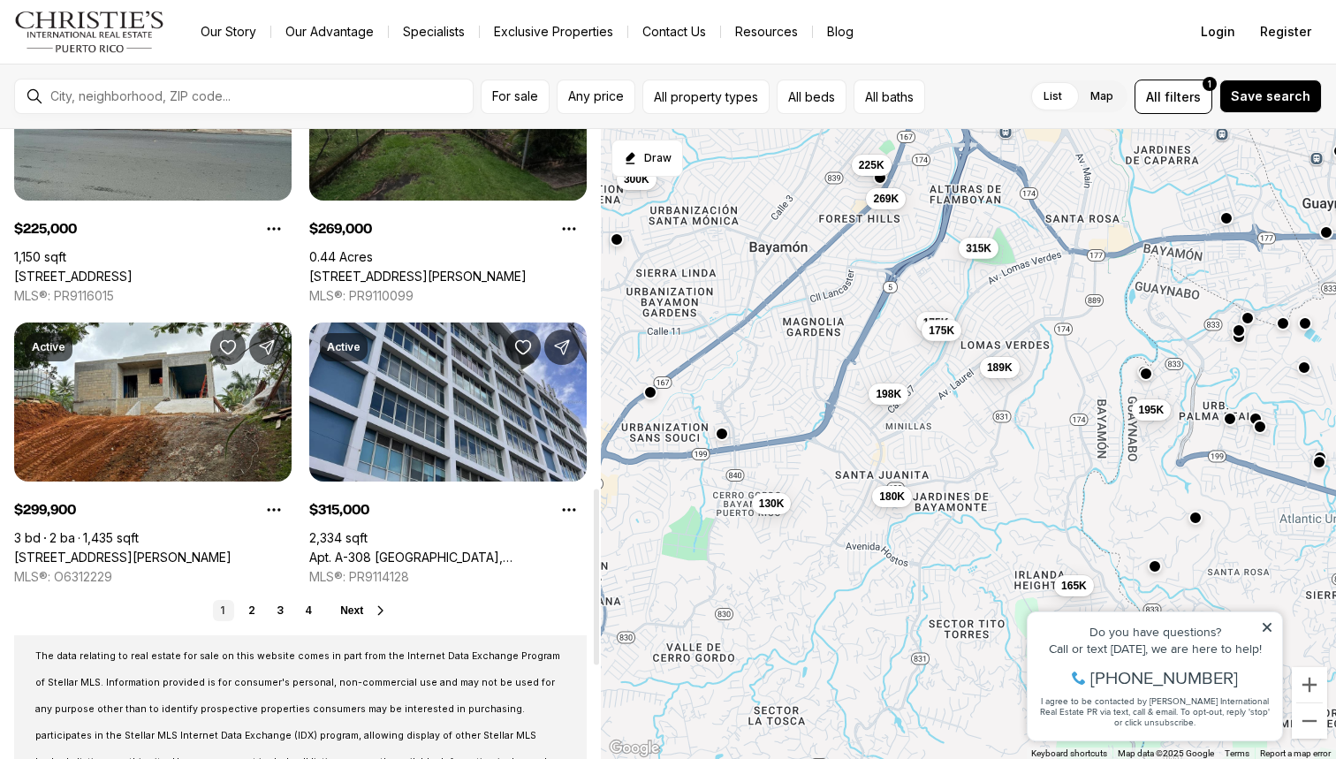
click at [340, 614] on span "Next" at bounding box center [351, 610] width 23 height 12
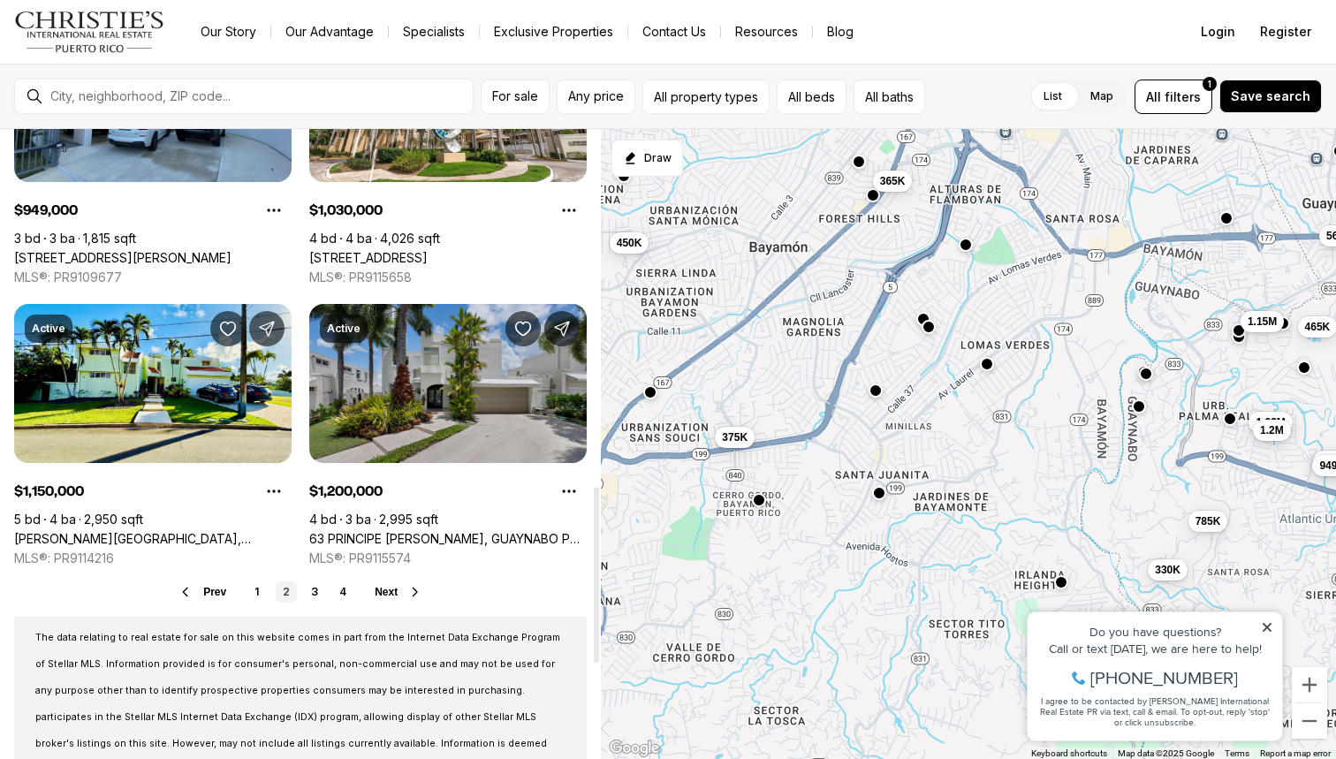
scroll to position [1320, 0]
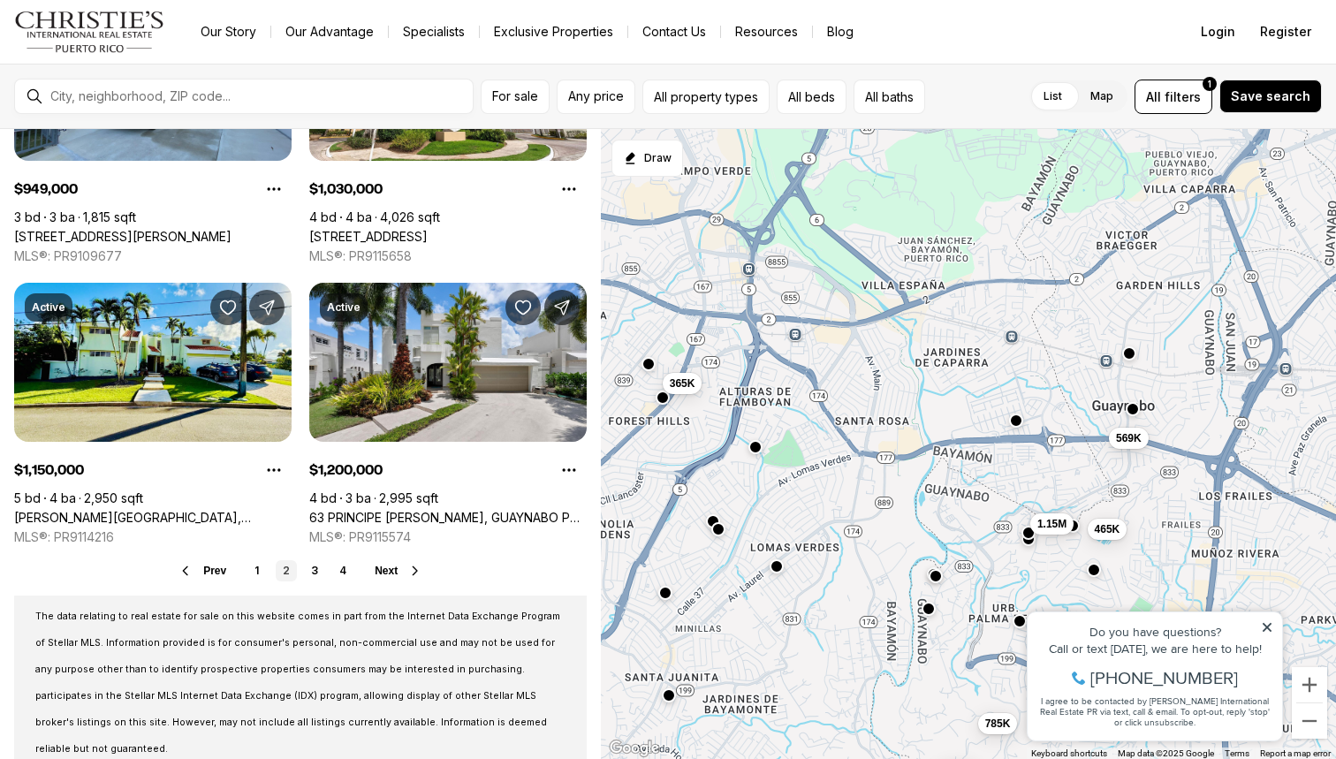
drag, startPoint x: 1036, startPoint y: 497, endPoint x: 824, endPoint y: 699, distance: 293.2
click at [824, 699] on div "330K 785K 375K 625K 949K 1.03M 1.2M 365K 450K 465K 569K 1.15M" at bounding box center [968, 444] width 735 height 631
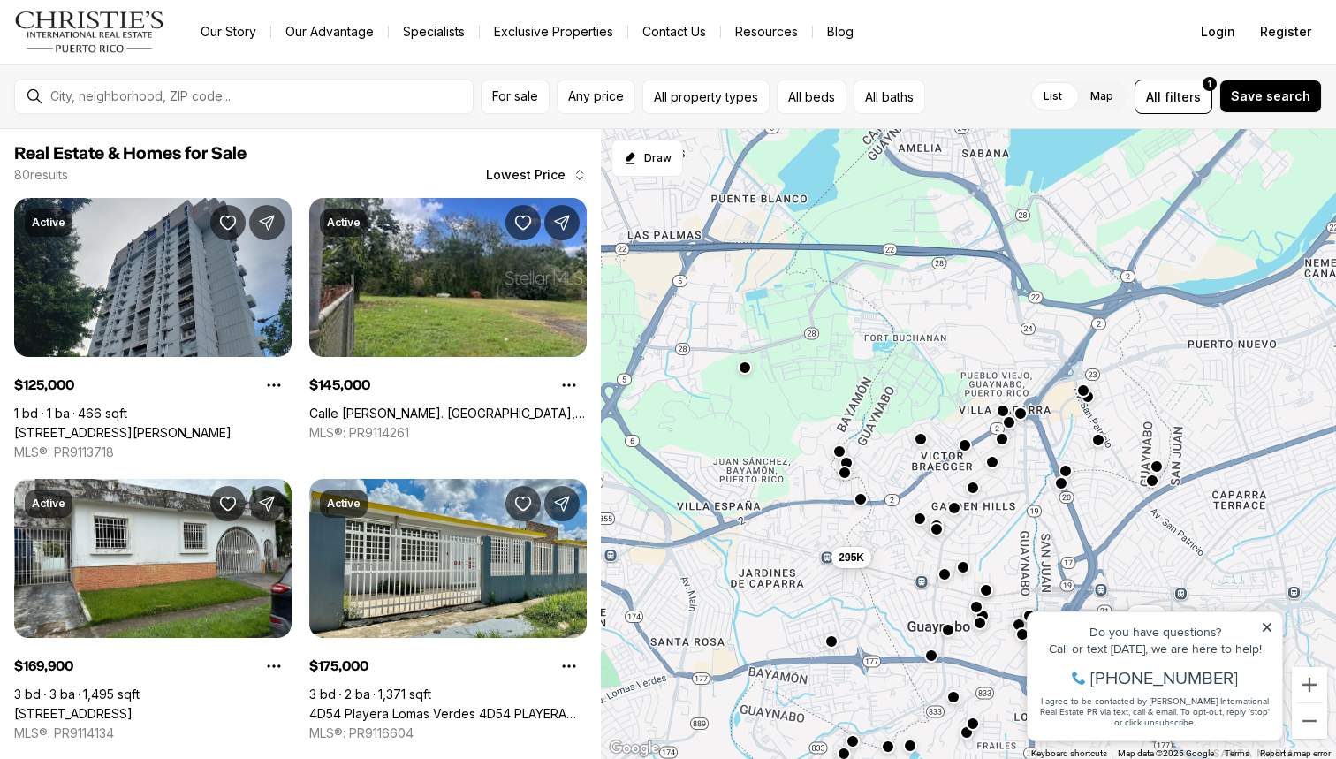
drag, startPoint x: 886, startPoint y: 432, endPoint x: 700, endPoint y: 655, distance: 289.9
click at [700, 655] on div "189K 180K 195K 198K 175K 175K 225K 269K 125K 170K 145K 295K" at bounding box center [968, 444] width 735 height 631
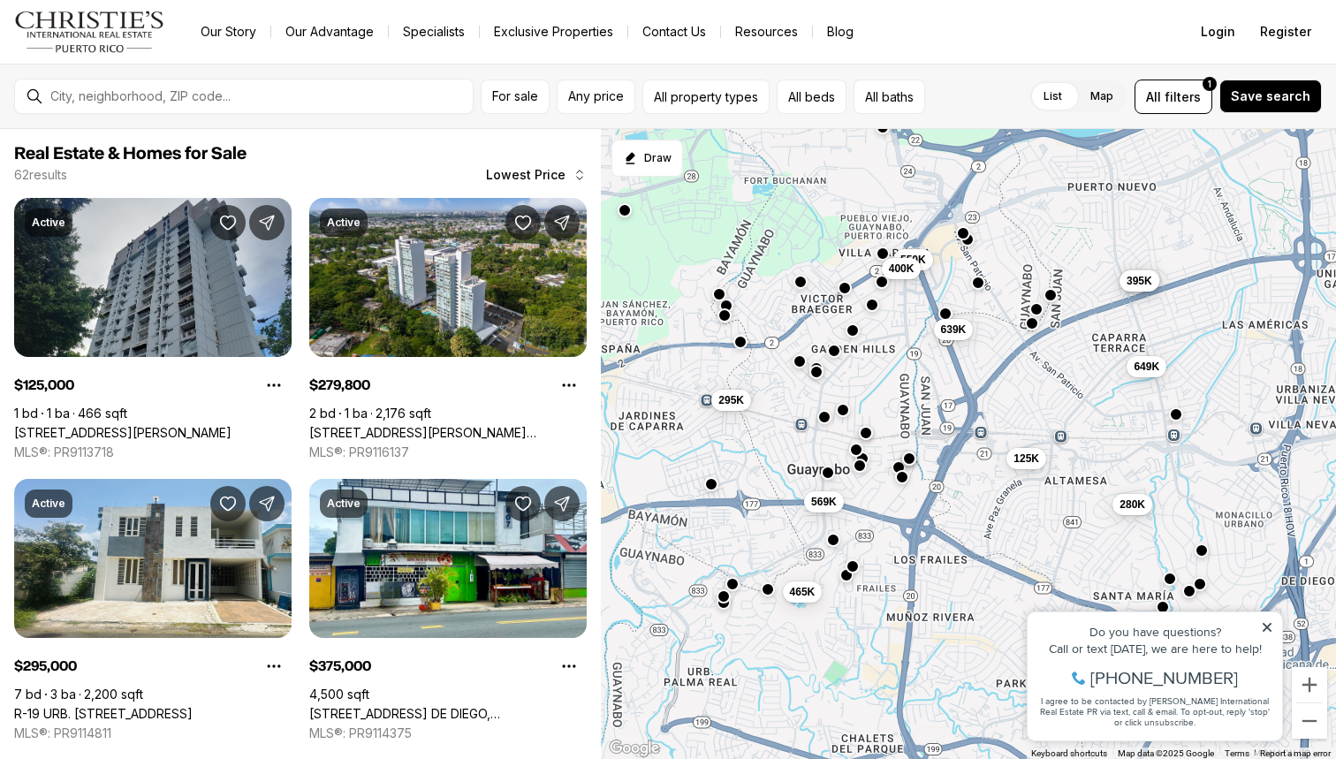
drag, startPoint x: 1023, startPoint y: 559, endPoint x: 902, endPoint y: 401, distance: 198.5
click at [902, 401] on div "465K 569K 125K 639K 550K 400K 295K 280K 375K 395K 649K 650K" at bounding box center [968, 444] width 735 height 631
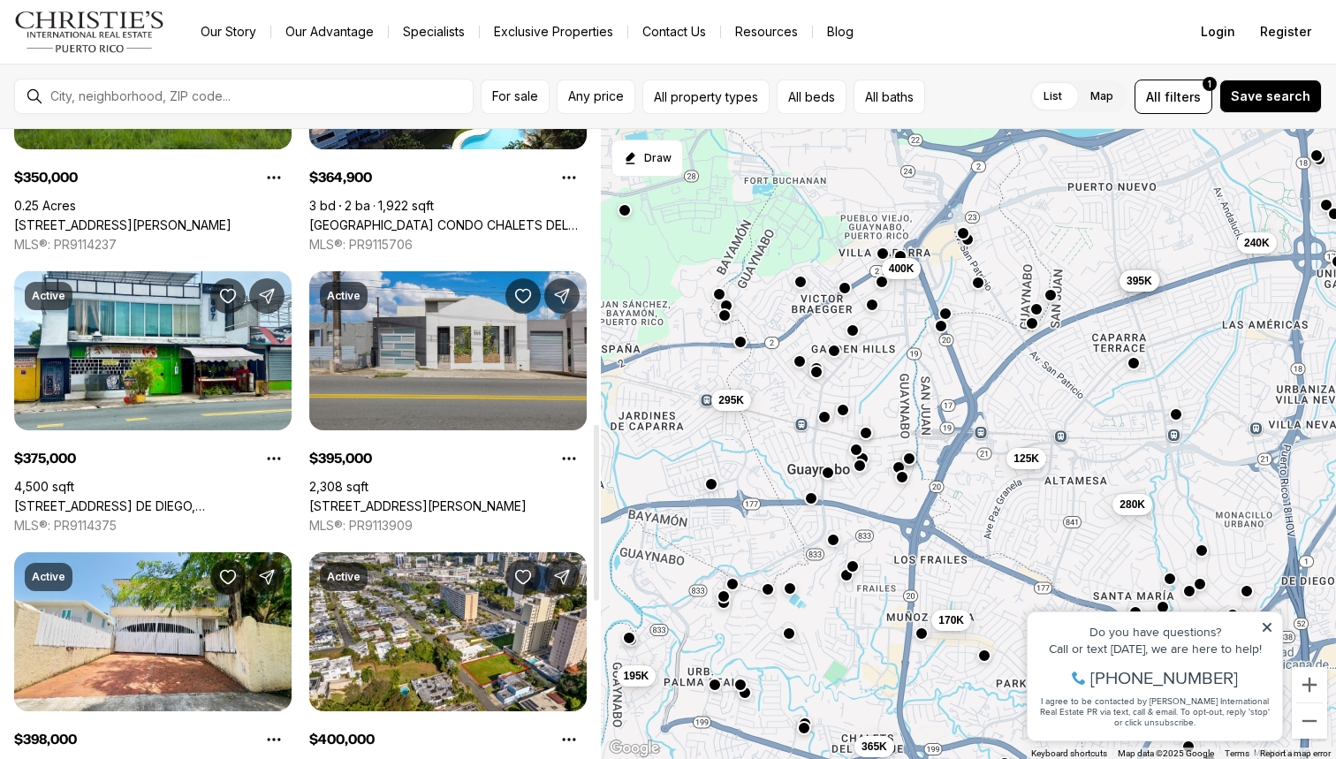
scroll to position [1052, 0]
